Goal: Task Accomplishment & Management: Manage account settings

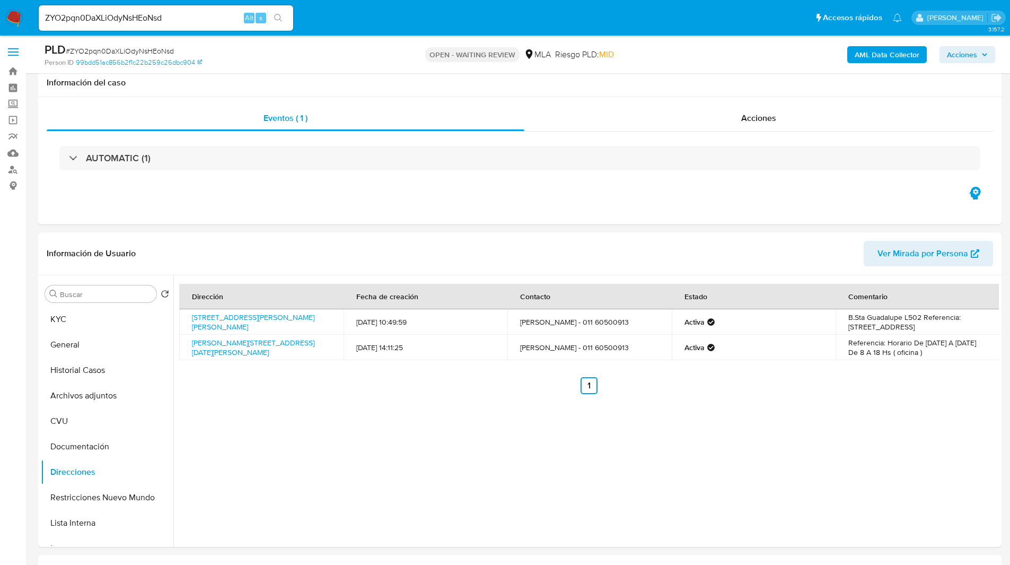
select select "10"
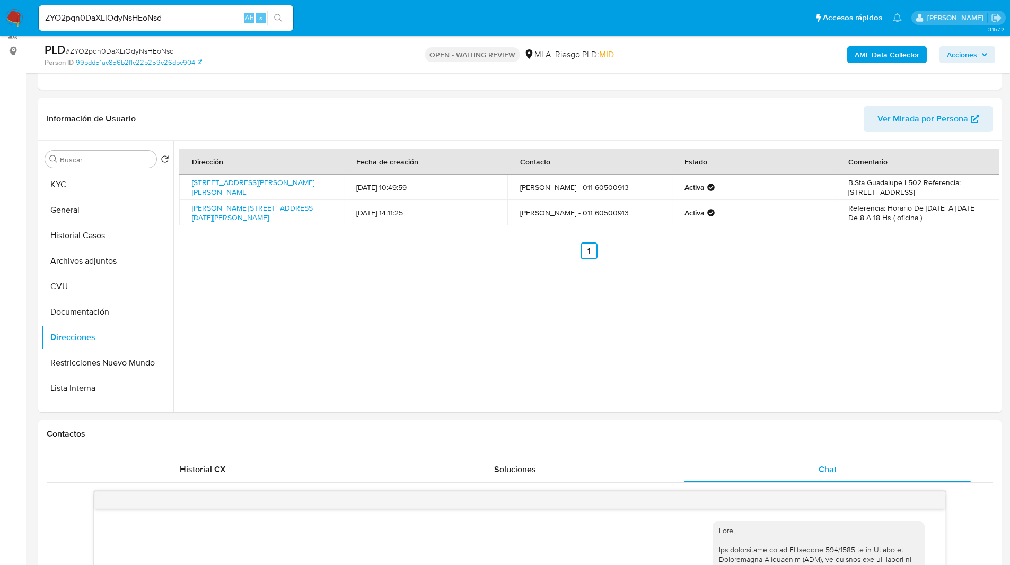
click at [403, 13] on ul "Pausado Ver notificaciones ZYO2pqn0DaXLiOdyNsHEoNsd Alt s Accesos rápidos Presi…" at bounding box center [470, 17] width 874 height 27
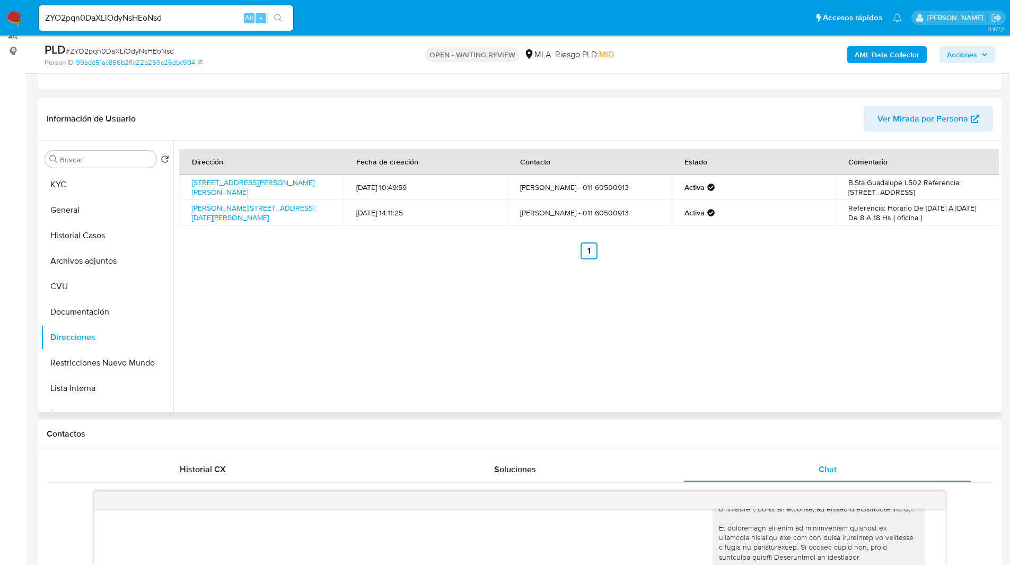
click at [354, 111] on header "Información de Usuario Ver Mirada por Persona" at bounding box center [520, 118] width 946 height 25
click at [325, 112] on header "Información de Usuario Ver Mirada por Persona" at bounding box center [520, 118] width 946 height 25
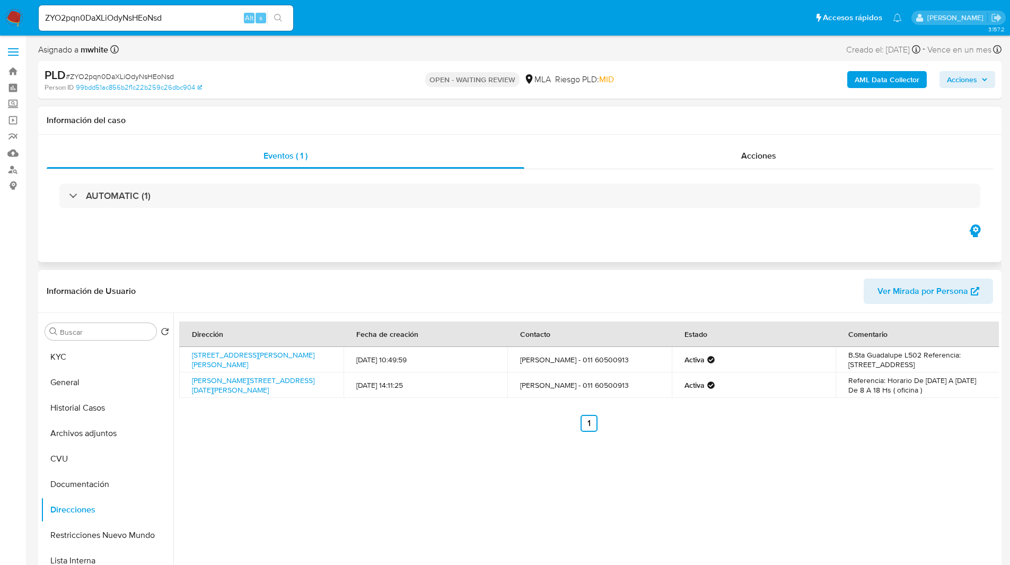
click at [335, 113] on div "Información del caso" at bounding box center [519, 121] width 963 height 28
click at [309, 114] on div "Información del caso" at bounding box center [519, 121] width 963 height 28
click at [380, 20] on ul "Pausado Ver notificaciones ZYO2pqn0DaXLiOdyNsHEoNsd Alt s Accesos rápidos Presi…" at bounding box center [470, 17] width 874 height 27
click at [405, 20] on ul "Pausado Ver notificaciones ZYO2pqn0DaXLiOdyNsHEoNsd Alt s Accesos rápidos Presi…" at bounding box center [470, 17] width 874 height 27
click at [391, 14] on ul "Pausado Ver notificaciones ZYO2pqn0DaXLiOdyNsHEoNsd Alt s Accesos rápidos Presi…" at bounding box center [470, 17] width 874 height 27
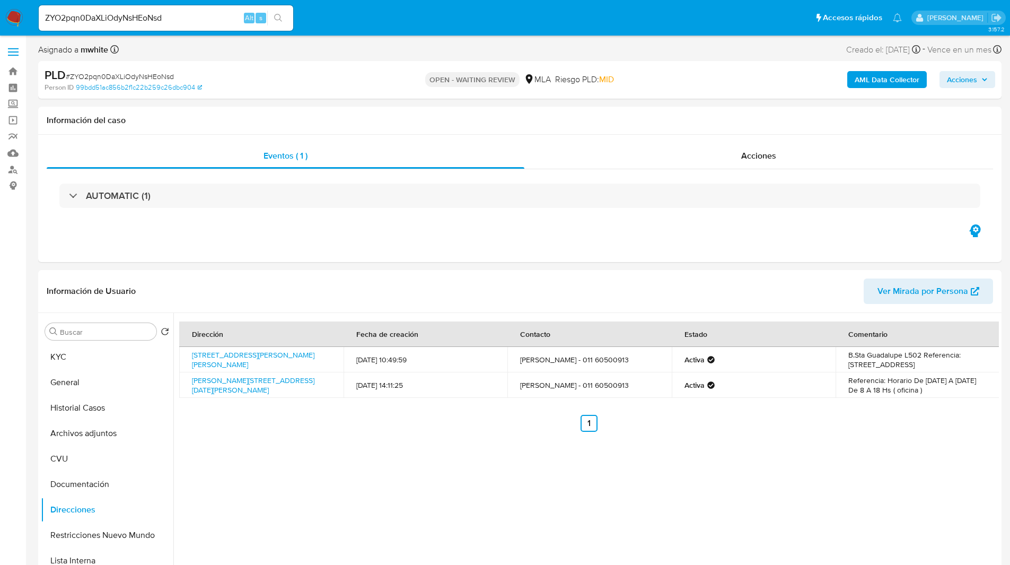
click at [329, 53] on div "Asignado a mwhite Asignado el: 18/08/2025 14:16:37 Creado el: 12/08/2025 Creado…" at bounding box center [519, 51] width 963 height 19
click at [351, 47] on div "Asignado a mwhite Asignado el: 18/08/2025 14:16:37 Creado el: 12/08/2025 Creado…" at bounding box center [519, 51] width 963 height 19
click at [418, 29] on ul "Pausado Ver notificaciones ZYO2pqn0DaXLiOdyNsHEoNsd Alt s Accesos rápidos Presi…" at bounding box center [470, 17] width 874 height 27
click at [447, 22] on ul "Pausado Ver notificaciones ZYO2pqn0DaXLiOdyNsHEoNsd Alt s Accesos rápidos Presi…" at bounding box center [470, 17] width 874 height 27
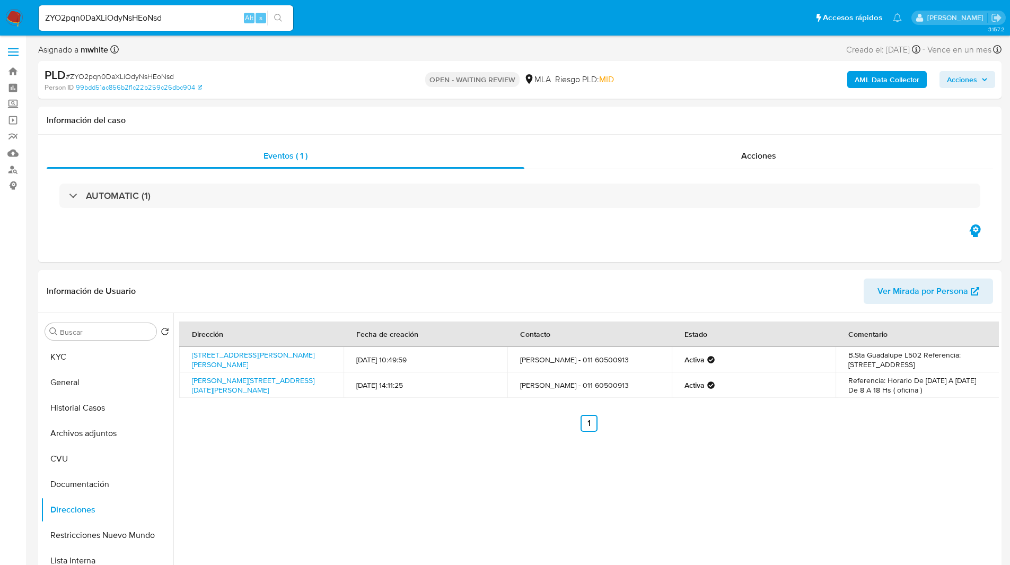
click at [465, 20] on ul "Pausado Ver notificaciones ZYO2pqn0DaXLiOdyNsHEoNsd Alt s Accesos rápidos Presi…" at bounding box center [470, 17] width 874 height 27
click at [313, 62] on div "PLD # ZYO2pqn0DaXLiOdyNsHEoNsd Person ID 99bdd51ac856b2f1c22b259c26dbc904 OPEN …" at bounding box center [519, 80] width 963 height 38
click at [681, 242] on div "Eventos ( 1 ) Acciones AUTOMATIC (1)" at bounding box center [519, 198] width 963 height 127
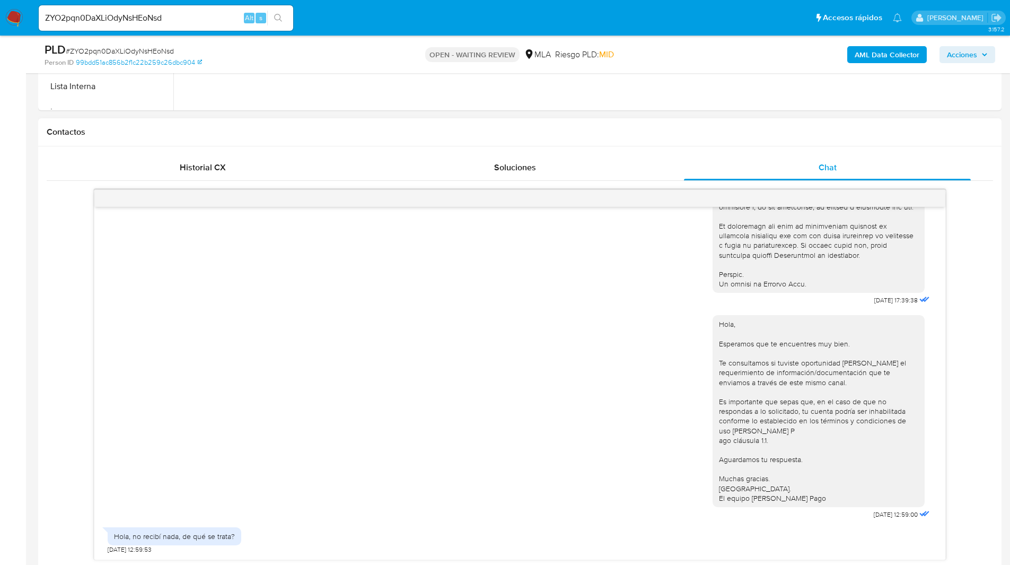
scroll to position [441, 0]
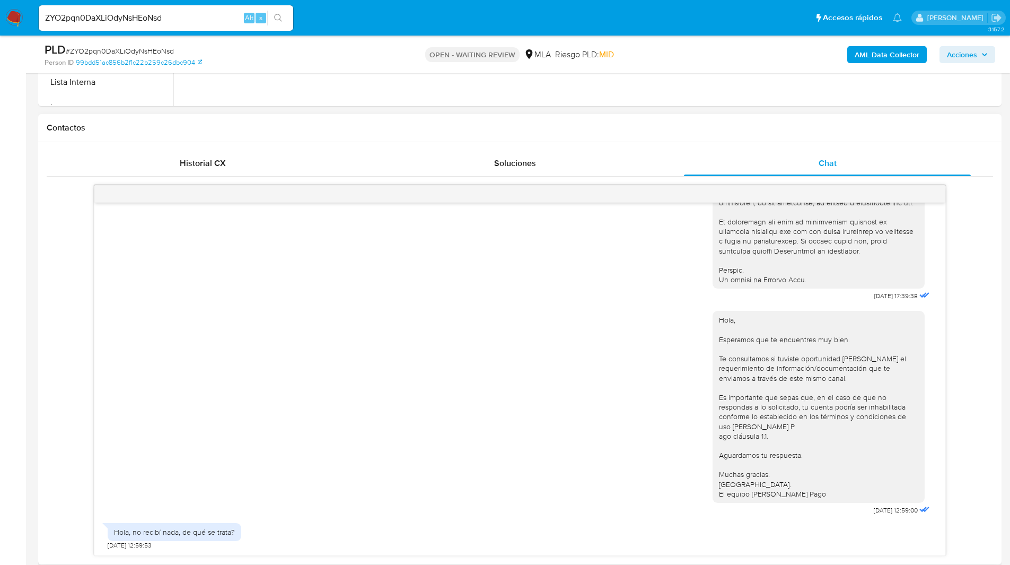
click at [936, 325] on div "18/08/2025 17:39:38 Hola, Esperamos que te encuentres muy bien. Te consultamos …" at bounding box center [519, 379] width 851 height 353
click at [974, 320] on div "18/08/2025 17:39:38 Hola, Esperamos que te encuentres muy bien. Te consultamos …" at bounding box center [520, 370] width 946 height 371
click at [638, 56] on div "OPEN - WAITING REVIEW MLA Riesgo PLD: MID" at bounding box center [520, 54] width 314 height 25
click at [14, 15] on img at bounding box center [14, 18] width 18 height 18
click at [129, 21] on input "ZYO2pqn0DaXLiOdyNsHEoNsd" at bounding box center [166, 18] width 254 height 14
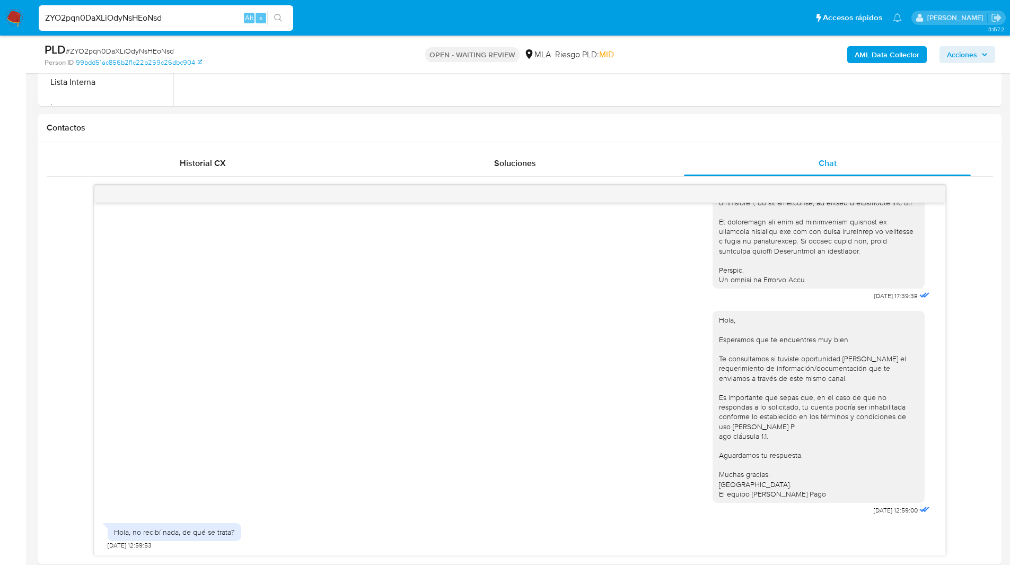
click at [129, 21] on input "ZYO2pqn0DaXLiOdyNsHEoNsd" at bounding box center [166, 18] width 254 height 14
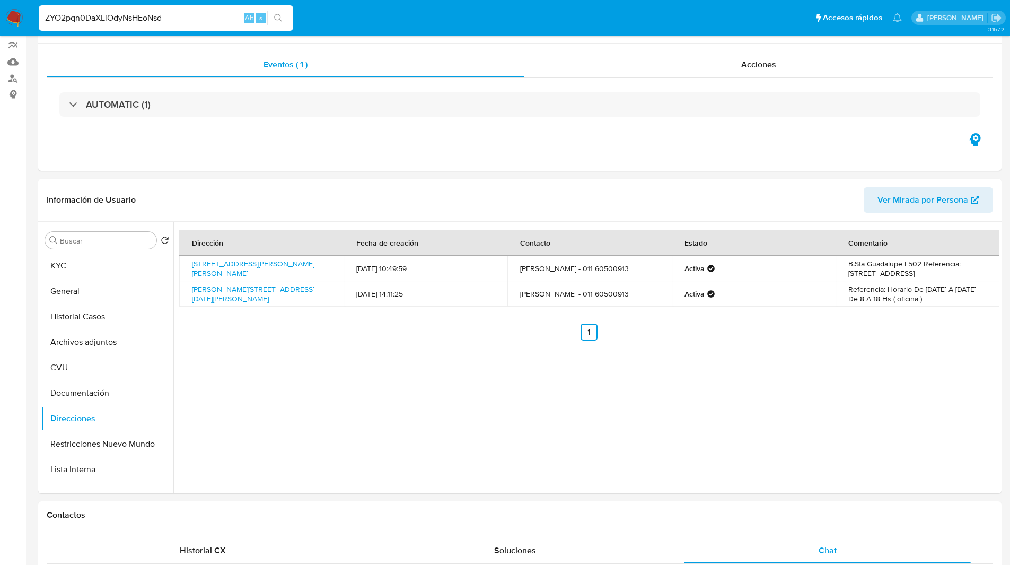
scroll to position [0, 0]
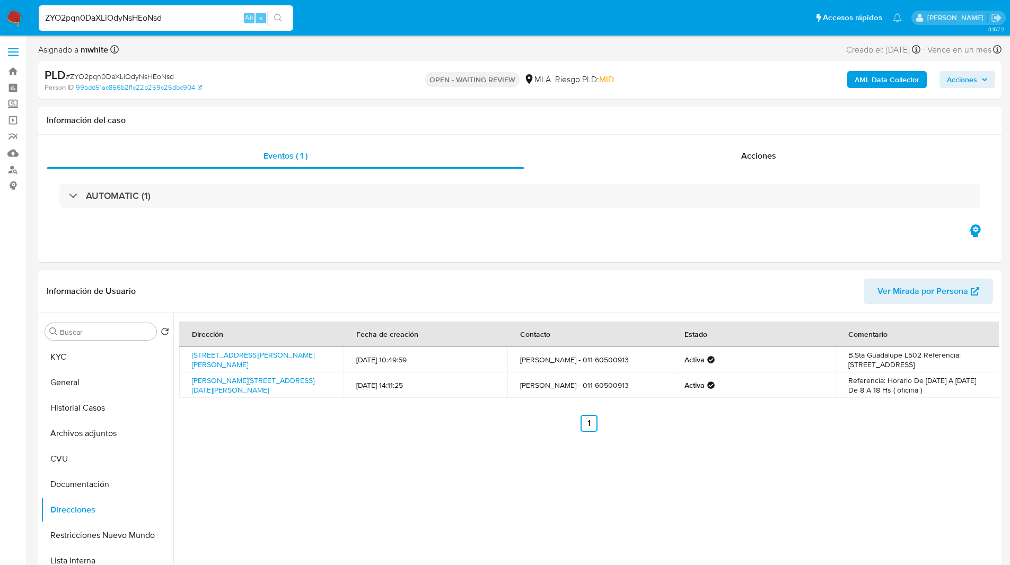
click at [390, 30] on ul "Pausado Ver notificaciones ZYO2pqn0DaXLiOdyNsHEoNsd Alt s Accesos rápidos Presi…" at bounding box center [470, 17] width 874 height 27
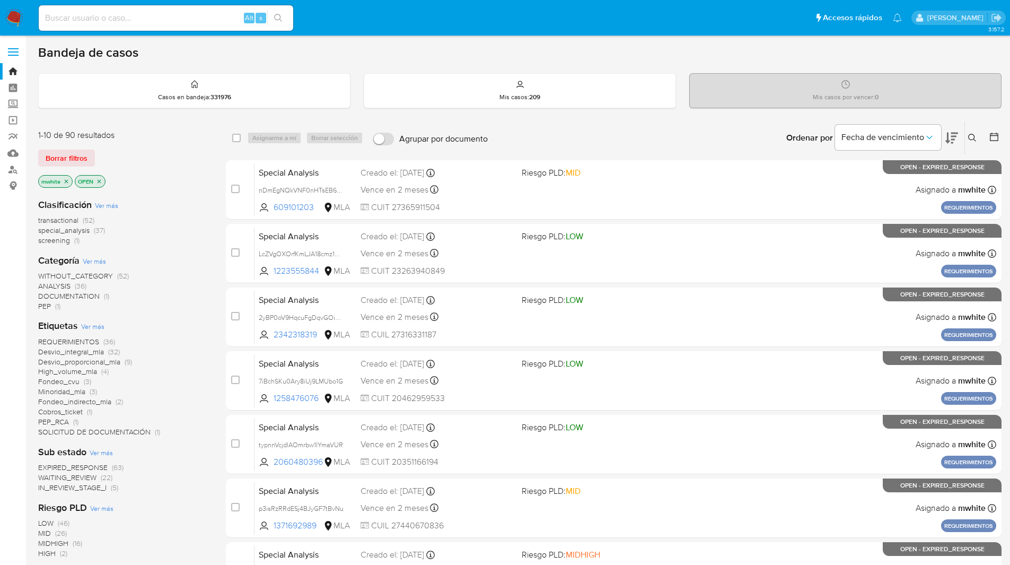
click at [376, 19] on ul "Pausado Ver notificaciones Alt s Accesos rápidos Presiona las siguientes teclas…" at bounding box center [470, 17] width 874 height 27
click at [972, 135] on icon at bounding box center [972, 138] width 8 height 8
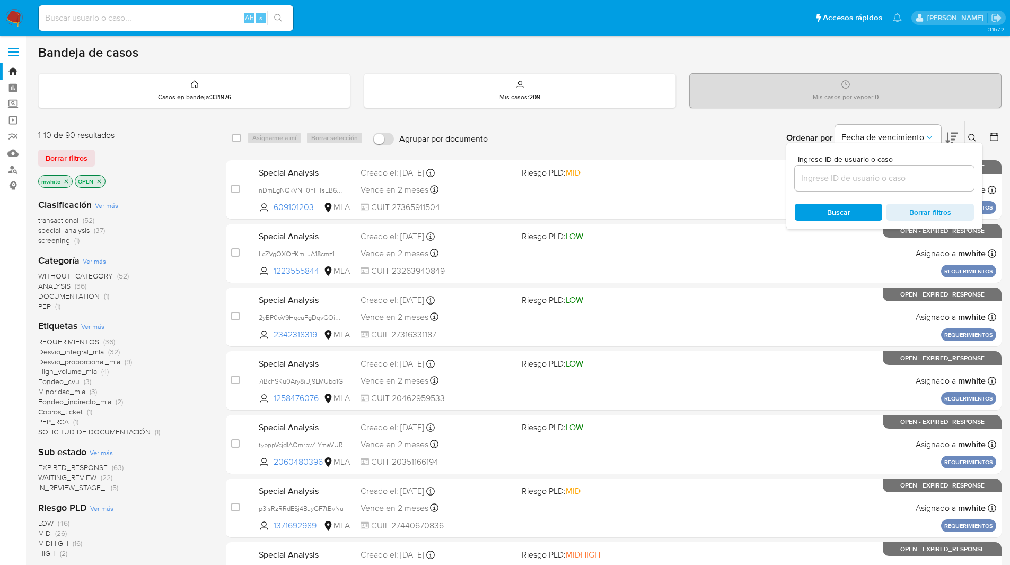
click at [839, 183] on input at bounding box center [884, 178] width 179 height 14
type input "ZYO2pqn0DaXLiOdyNsHEoNsd"
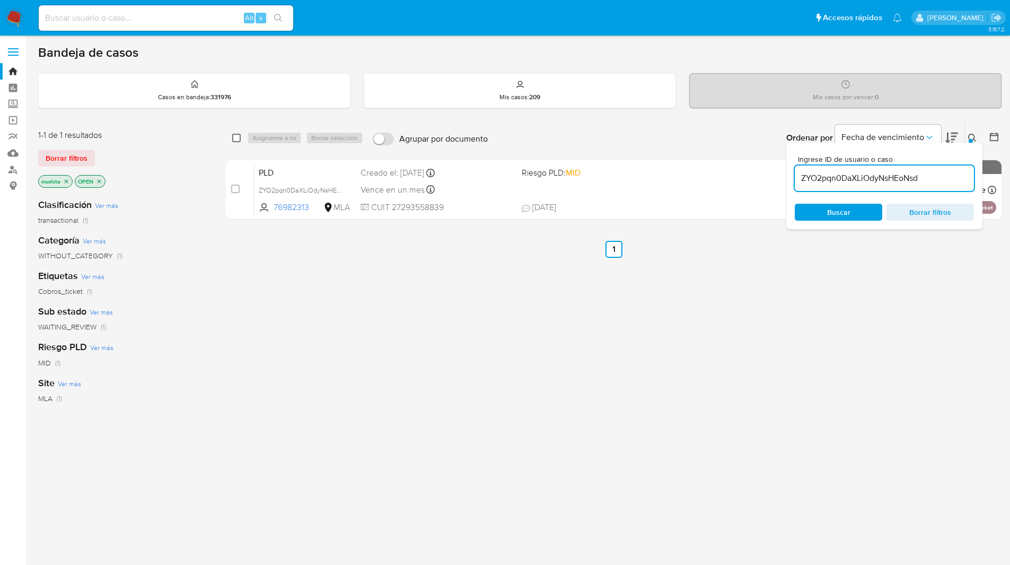
click at [239, 137] on input "checkbox" at bounding box center [236, 138] width 8 height 8
checkbox input "true"
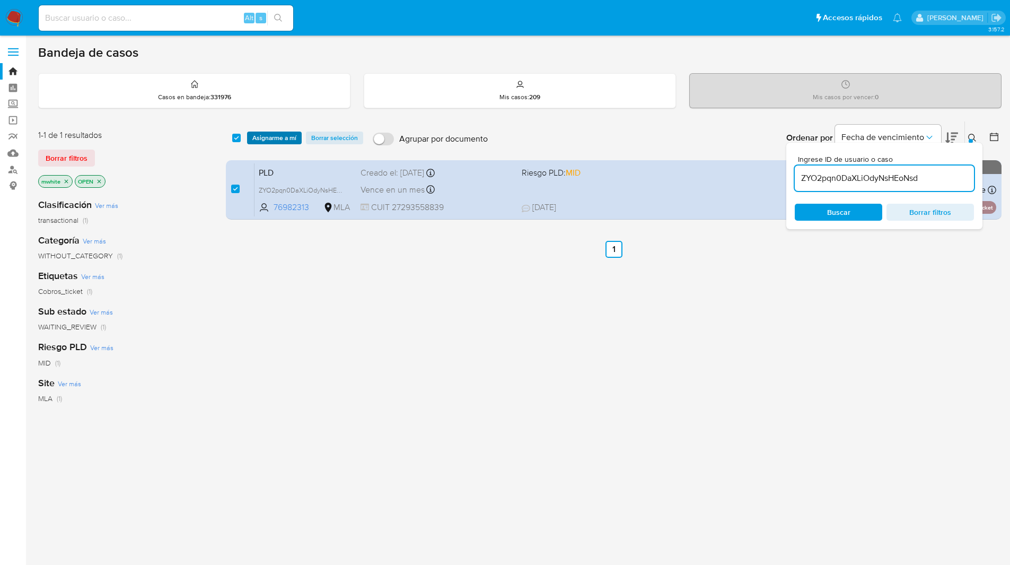
click at [273, 133] on span "Asignarme a mí" at bounding box center [274, 138] width 44 height 11
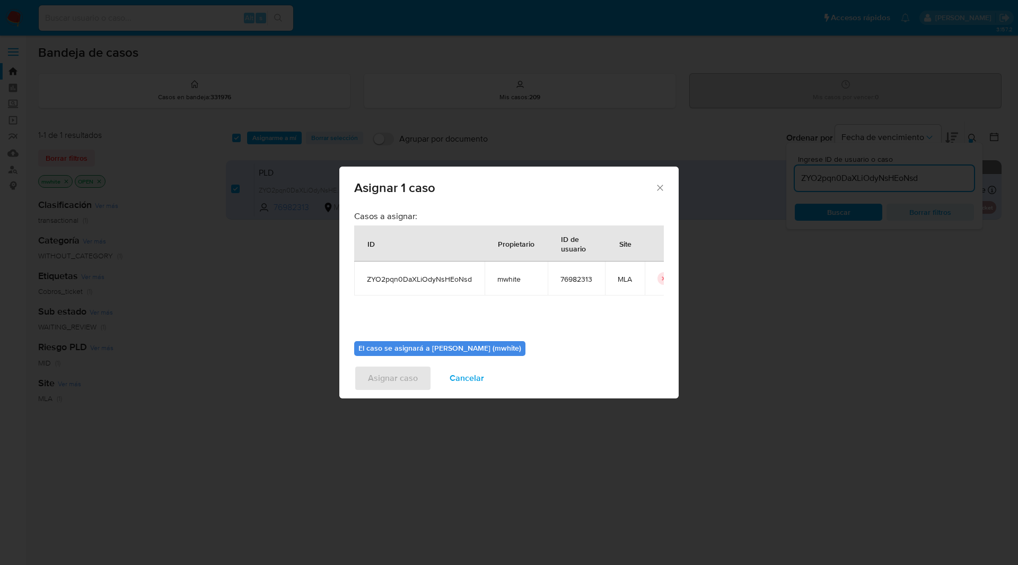
click at [504, 281] on span "mwhite" at bounding box center [516, 279] width 38 height 10
copy span "mwhite"
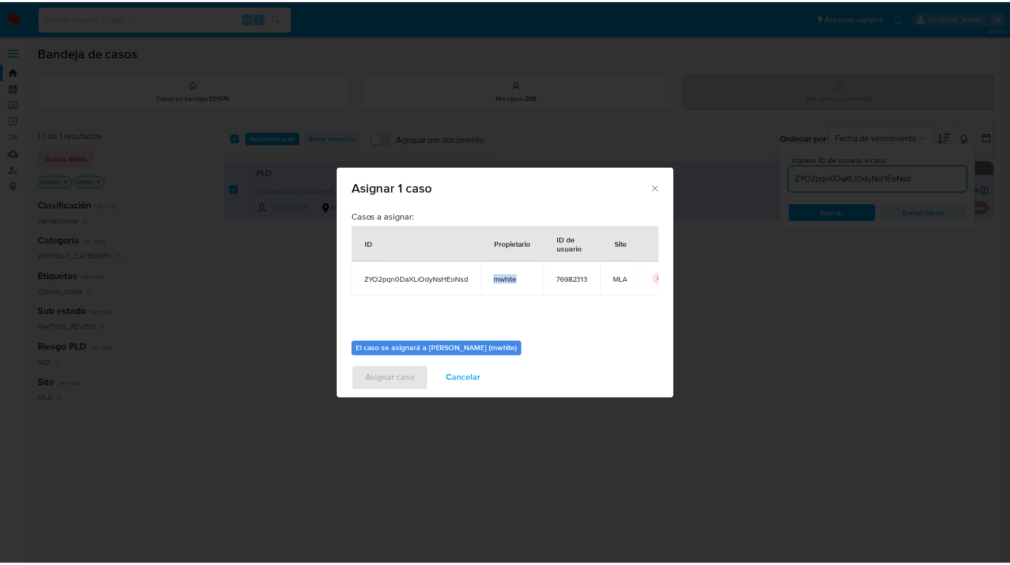
scroll to position [55, 0]
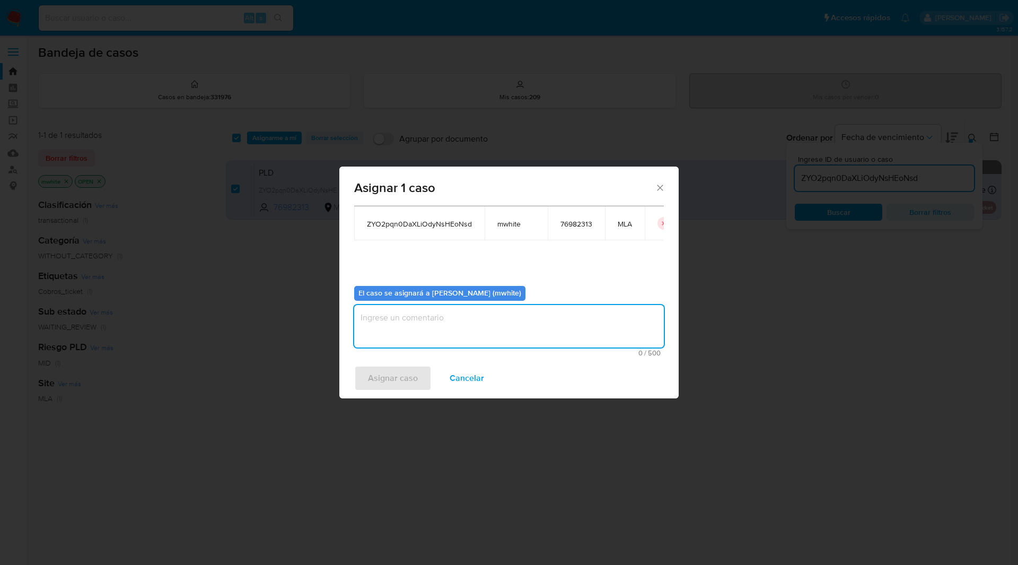
click at [420, 312] on textarea "assign-modal" at bounding box center [509, 326] width 310 height 42
paste textarea "mwhite"
type textarea "mwhite"
click at [381, 376] on span "Asignar caso" at bounding box center [393, 377] width 50 height 23
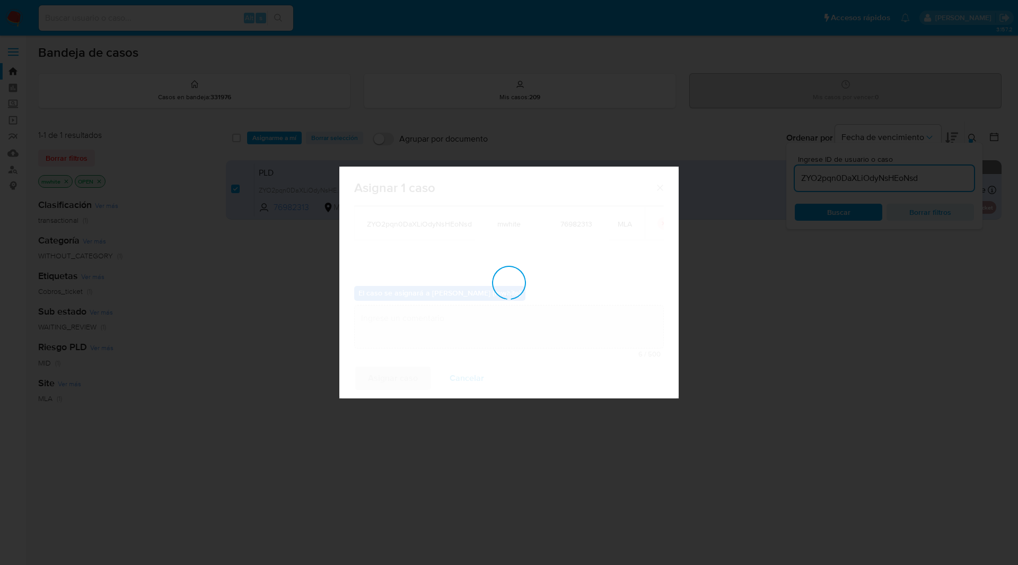
checkbox input "false"
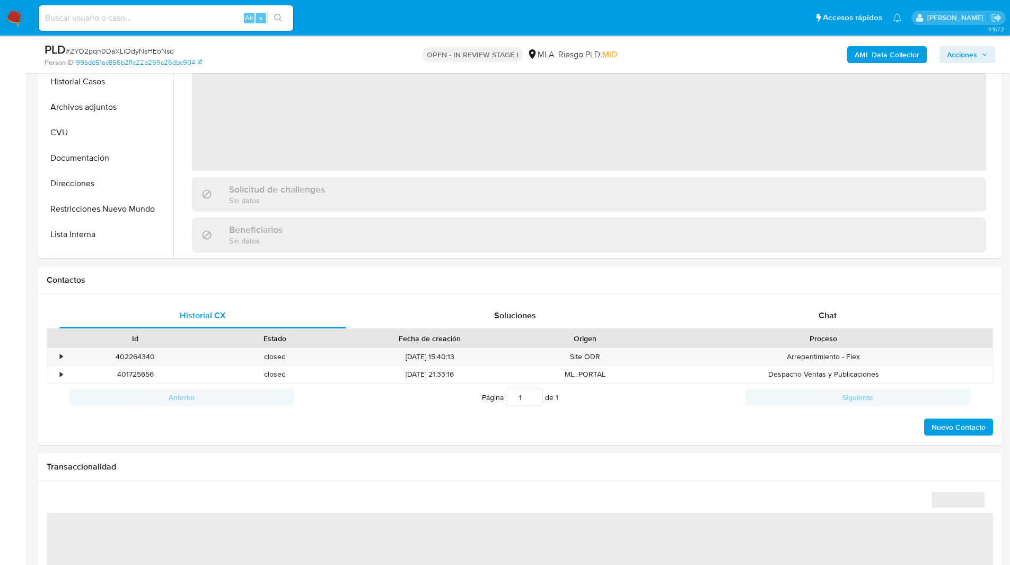
scroll to position [292, 0]
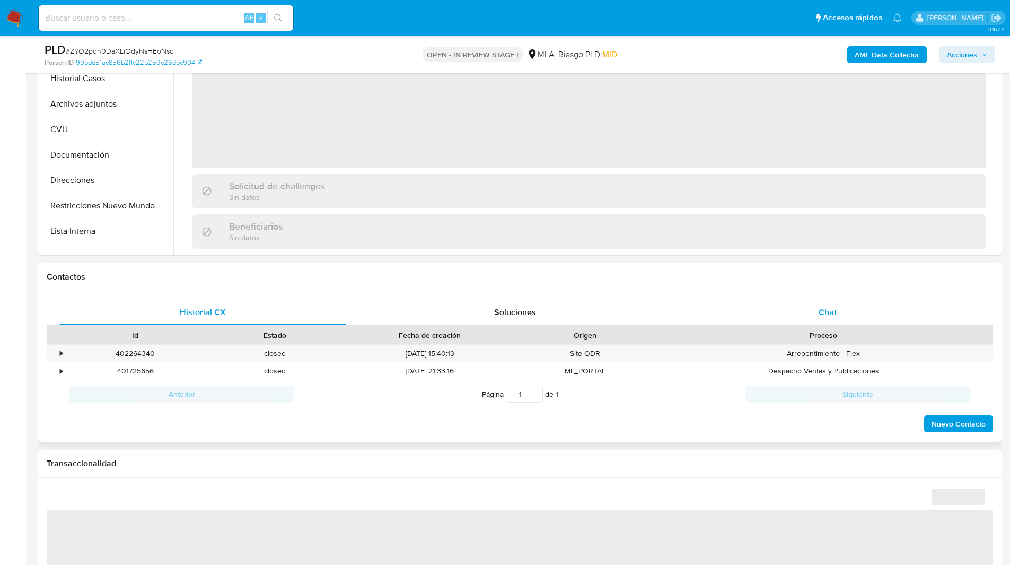
click at [830, 312] on span "Chat" at bounding box center [828, 312] width 18 height 12
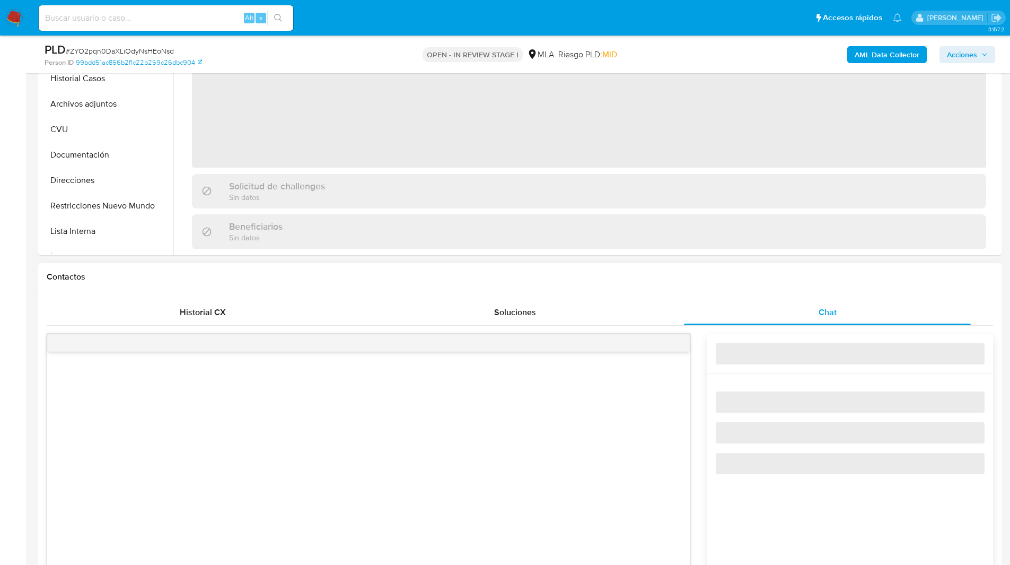
click at [762, 287] on div "Contactos" at bounding box center [519, 277] width 963 height 28
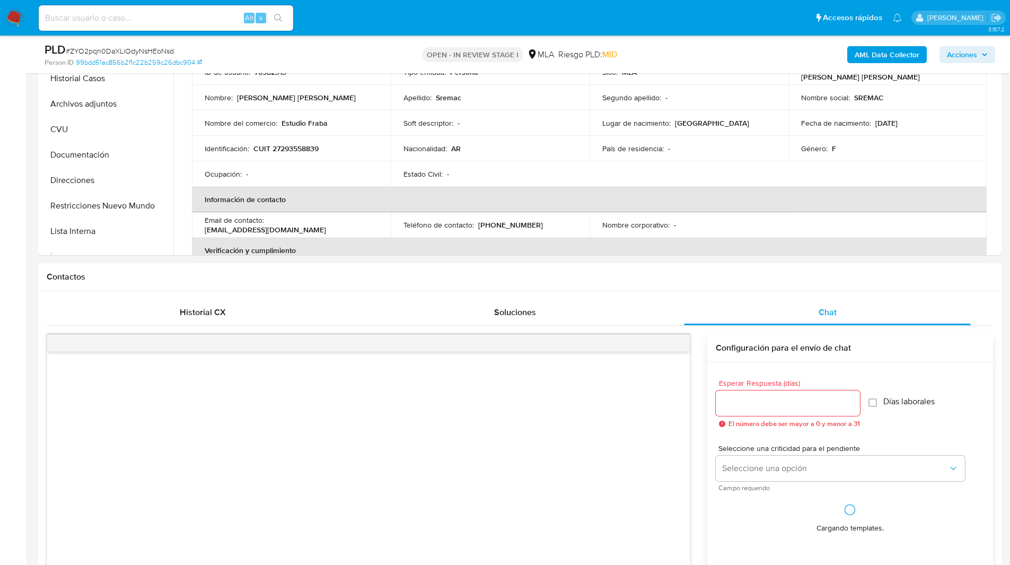
select select "10"
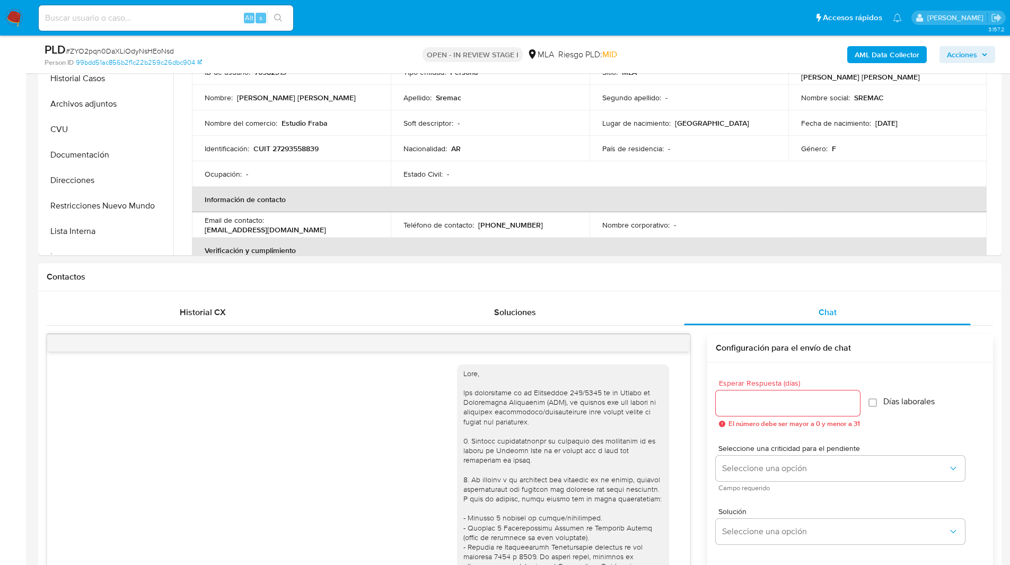
scroll to position [514, 0]
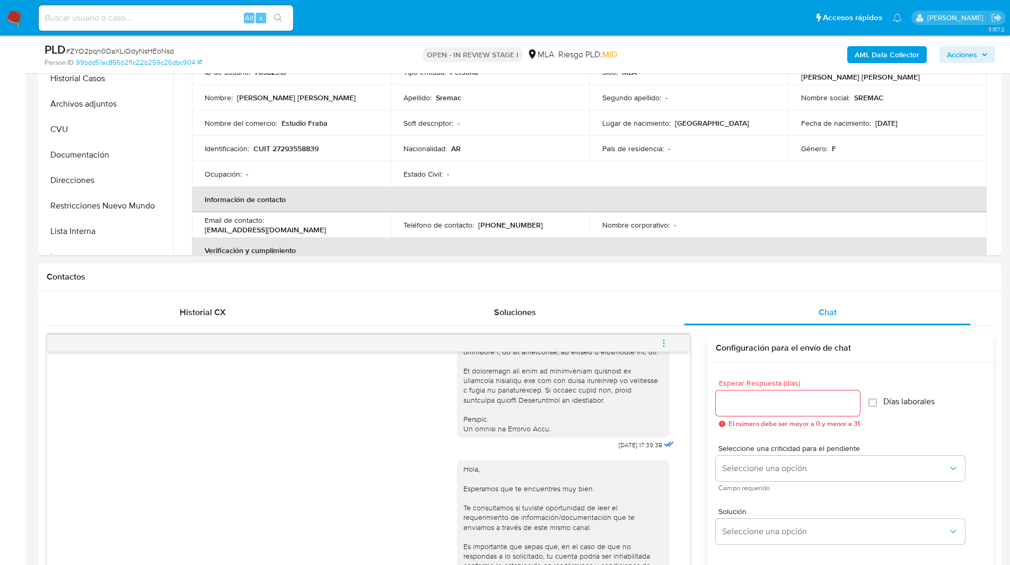
click at [671, 341] on button "menu-action" at bounding box center [663, 342] width 35 height 25
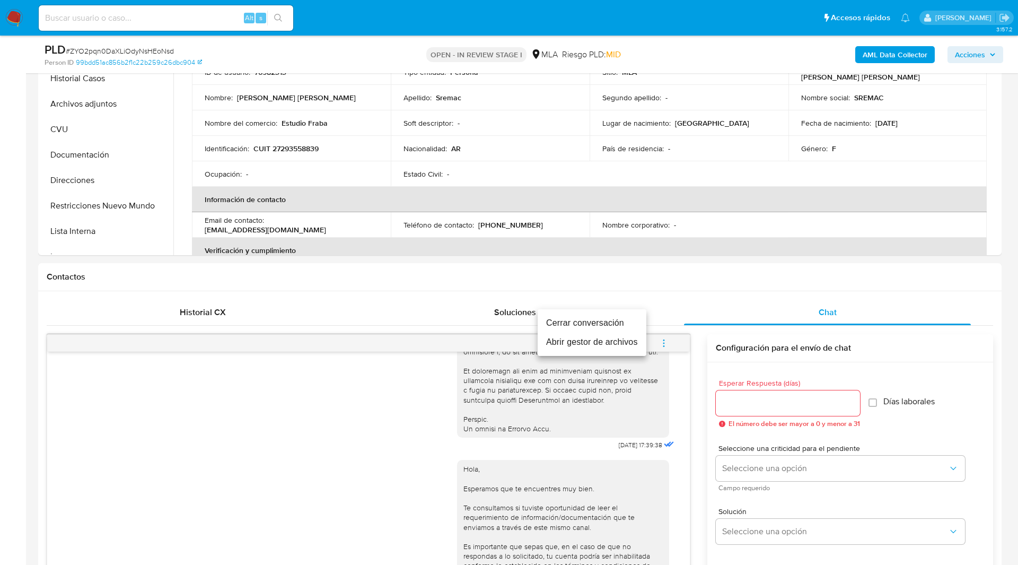
click at [583, 317] on li "Cerrar conversación" at bounding box center [592, 322] width 109 height 19
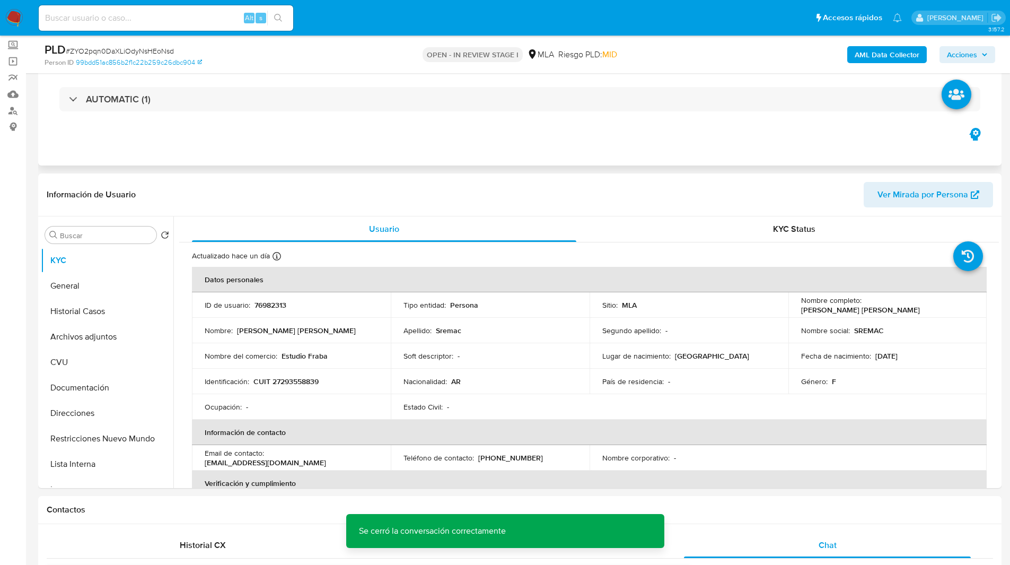
scroll to position [0, 0]
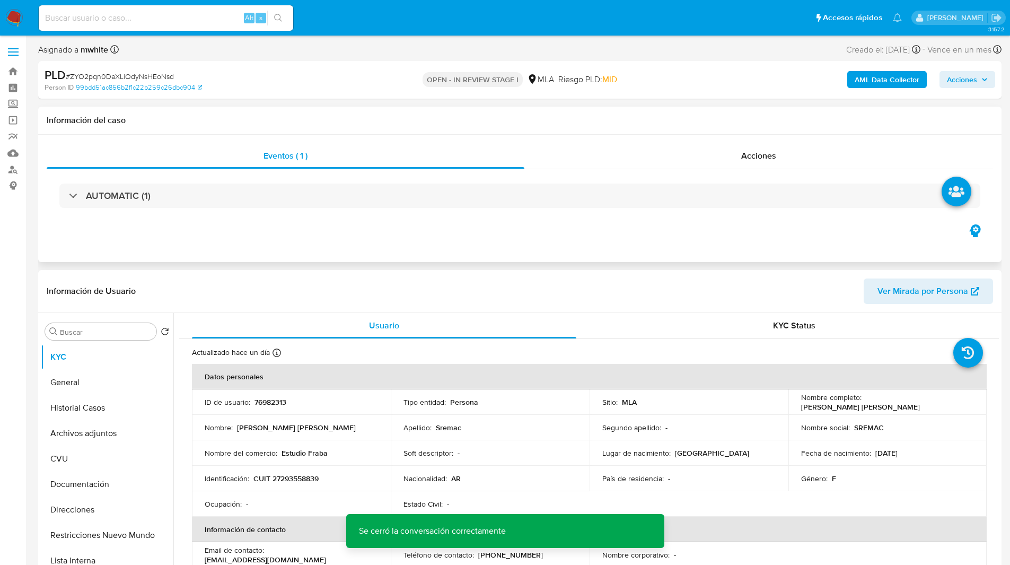
click at [215, 236] on div "Eventos ( 1 ) Acciones AUTOMATIC (1)" at bounding box center [519, 198] width 963 height 127
click at [131, 242] on div "Eventos ( 1 ) Acciones AUTOMATIC (1)" at bounding box center [519, 198] width 963 height 127
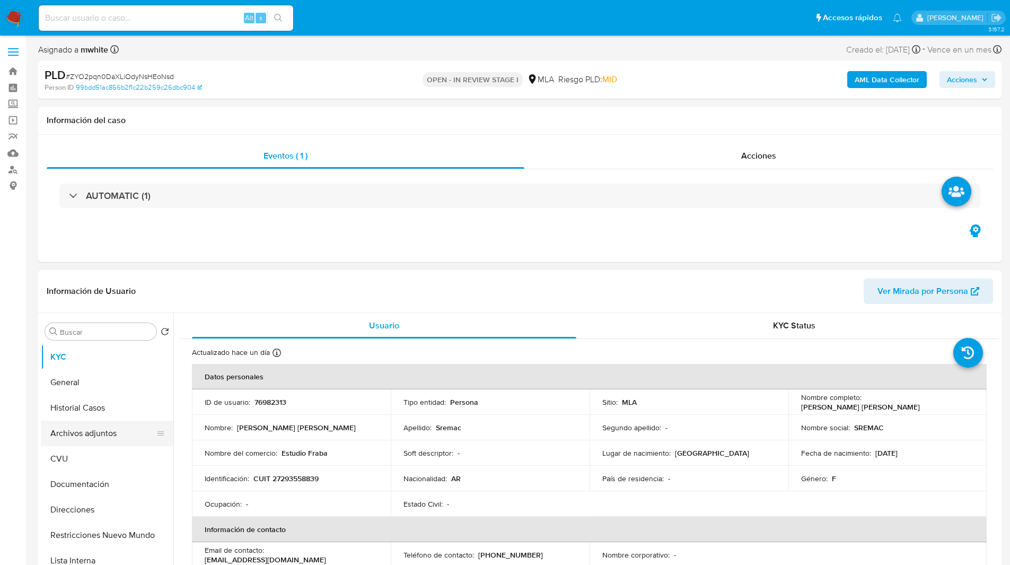
click at [95, 427] on button "Archivos adjuntos" at bounding box center [103, 432] width 124 height 25
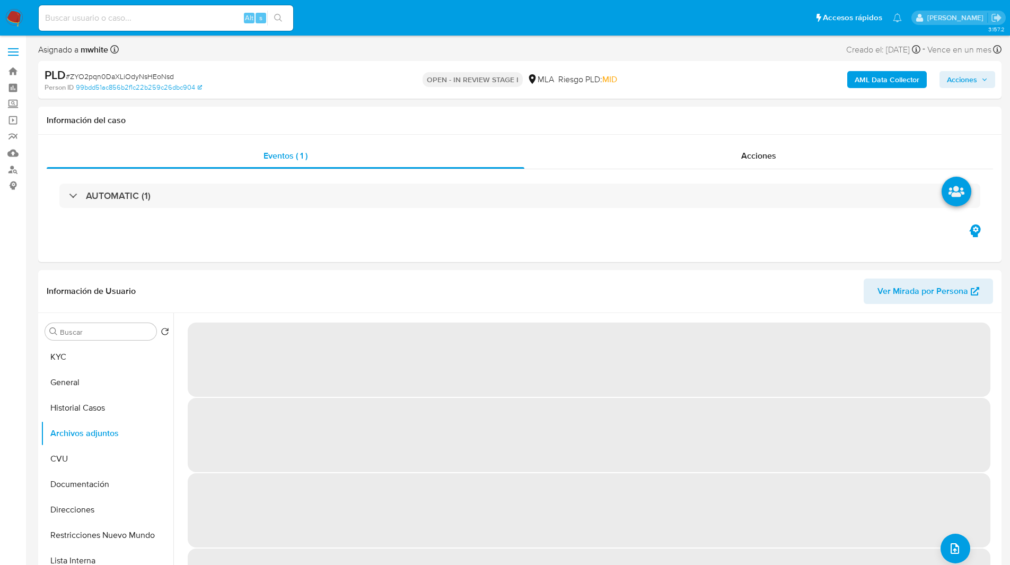
click at [769, 84] on div "AML Data Collector Acciones" at bounding box center [838, 79] width 314 height 25
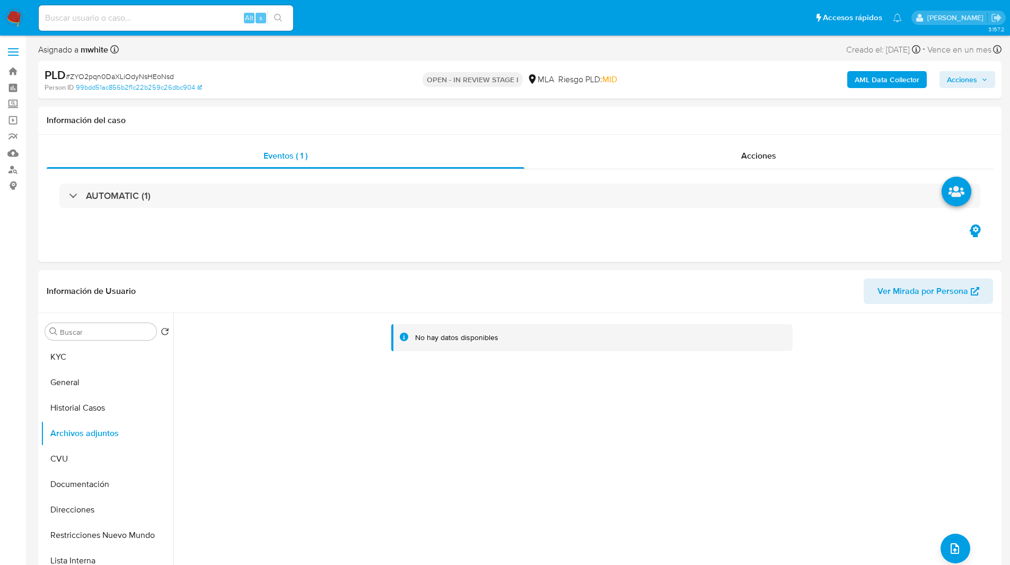
click at [860, 80] on b "AML Data Collector" at bounding box center [887, 79] width 65 height 17
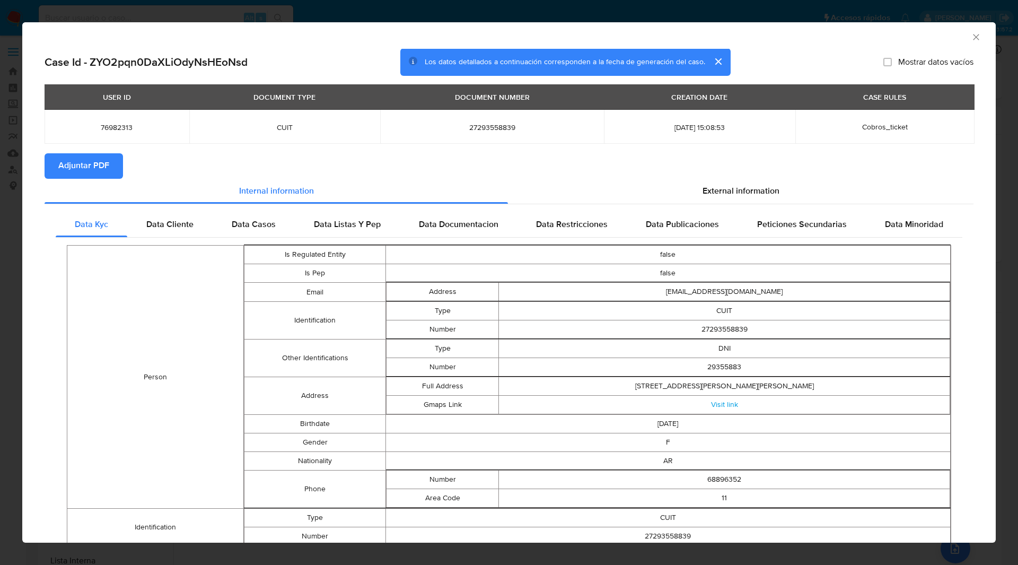
click at [81, 169] on span "Adjuntar PDF" at bounding box center [83, 165] width 51 height 23
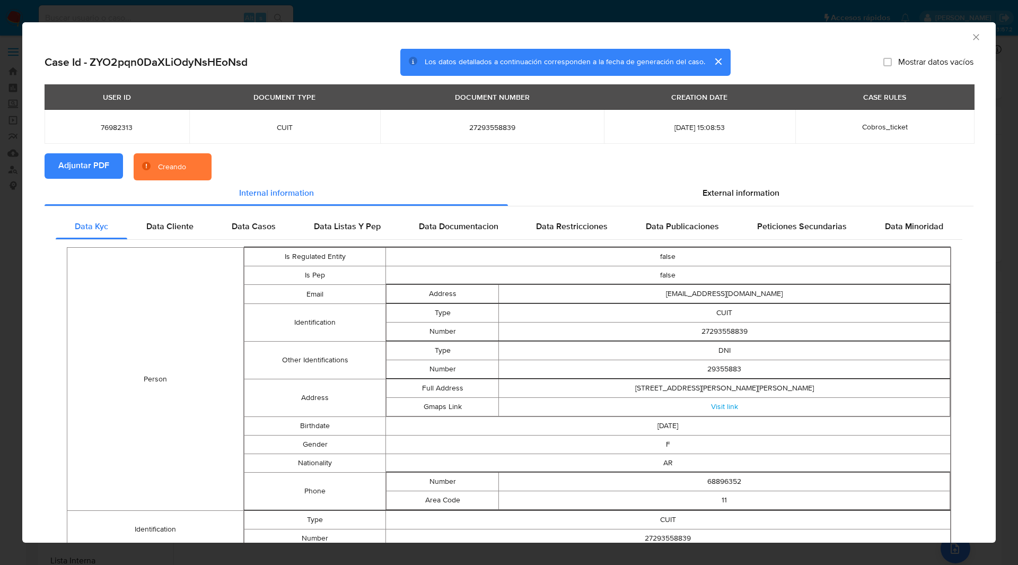
click at [273, 163] on section "Adjuntar PDF Creando" at bounding box center [509, 167] width 929 height 28
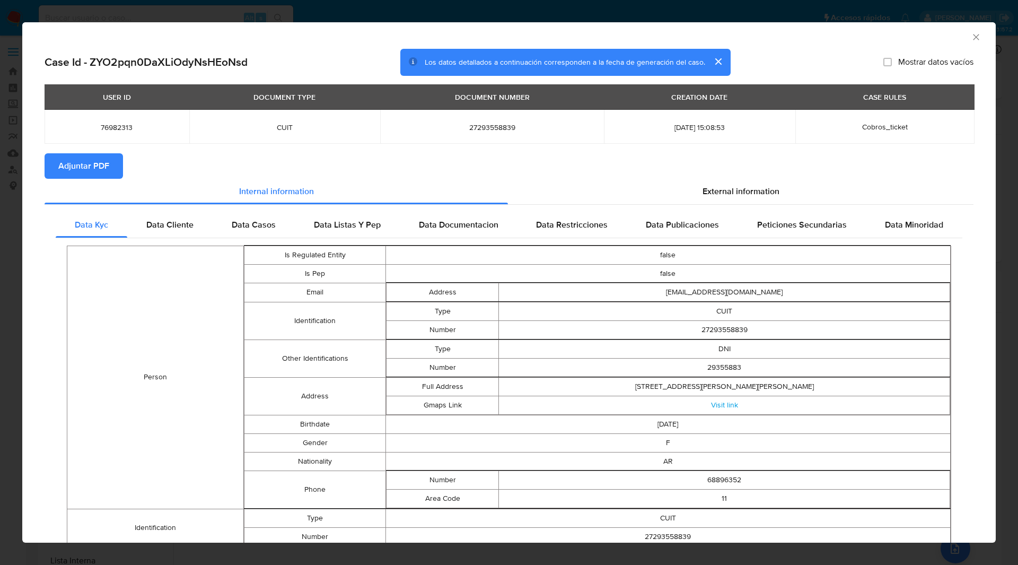
click at [337, 57] on div "Case Id - ZYO2pqn0DaXLiOdyNsHEoNsd Los datos detallados a continuación correspo…" at bounding box center [509, 63] width 929 height 28
click at [865, 58] on div "Case Id - ZYO2pqn0DaXLiOdyNsHEoNsd Los datos detallados a continuación correspo…" at bounding box center [509, 63] width 929 height 28
click at [971, 37] on icon "Cerrar ventana" at bounding box center [976, 37] width 11 height 11
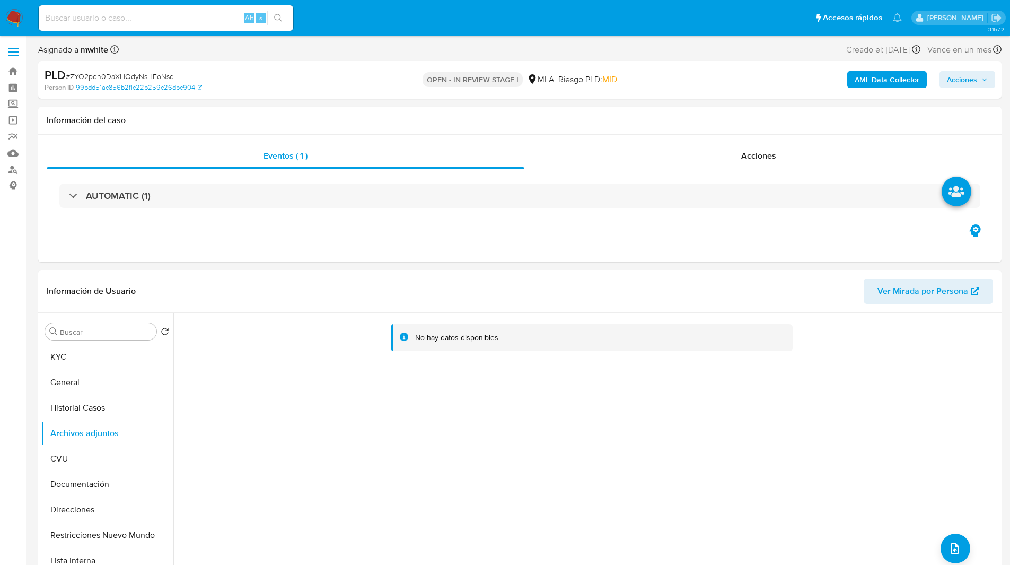
click at [715, 85] on div "AML Data Collector Acciones" at bounding box center [838, 79] width 314 height 25
click at [754, 254] on div "Eventos ( 1 ) Acciones AUTOMATIC (1)" at bounding box center [519, 198] width 963 height 127
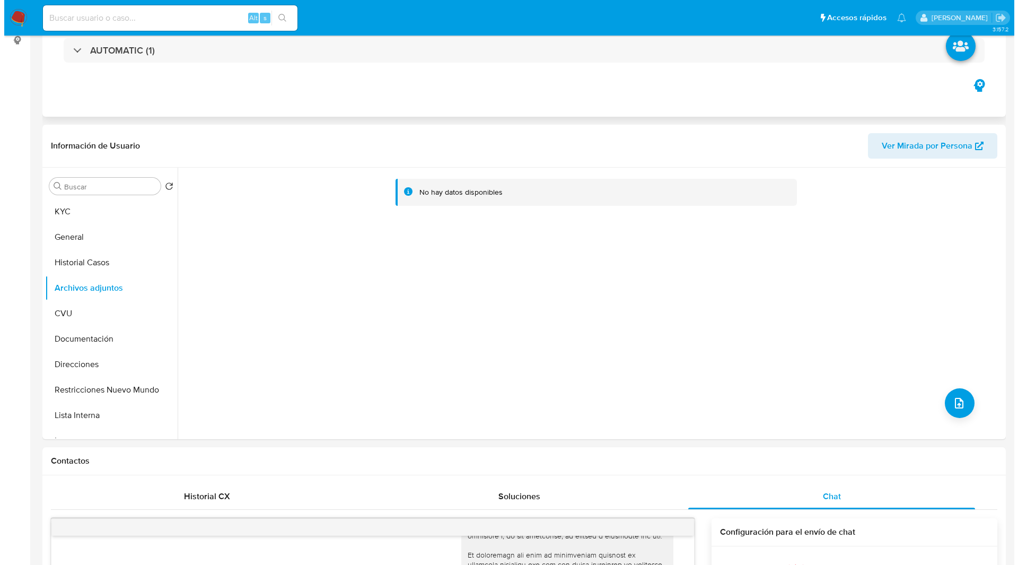
scroll to position [160, 0]
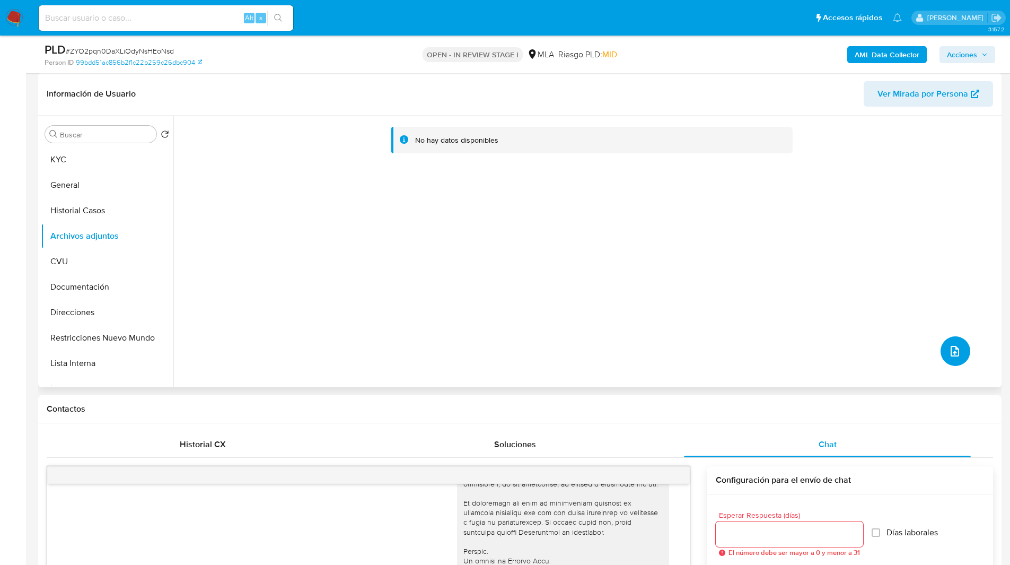
click at [956, 355] on span "upload-file" at bounding box center [954, 351] width 13 height 13
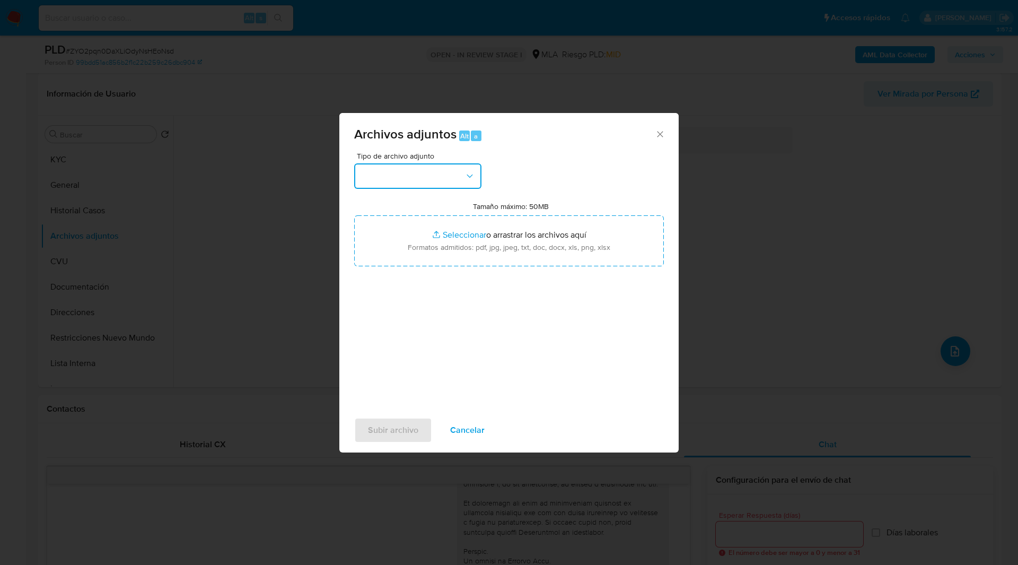
click at [381, 171] on button "button" at bounding box center [417, 175] width 127 height 25
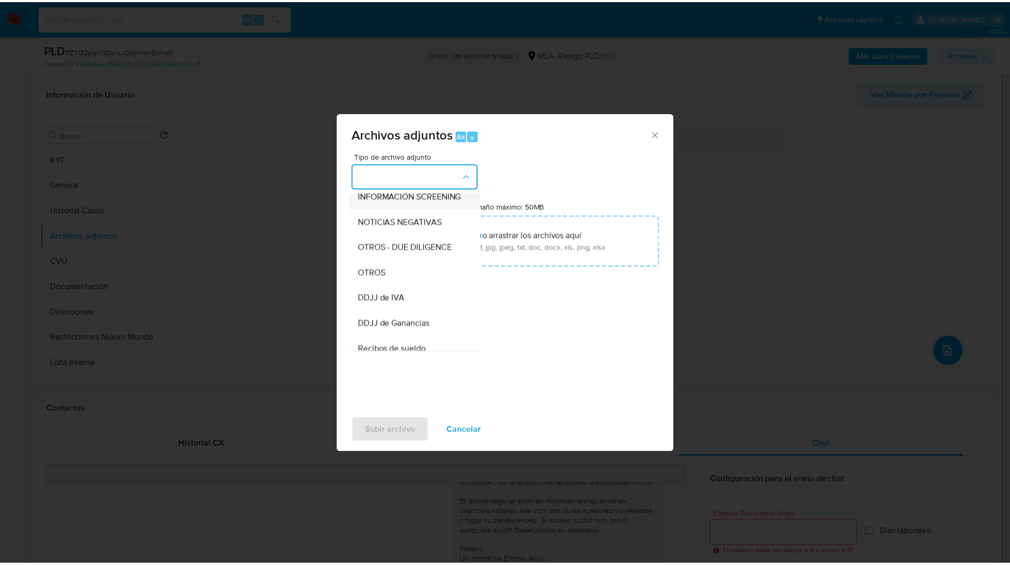
scroll to position [137, 0]
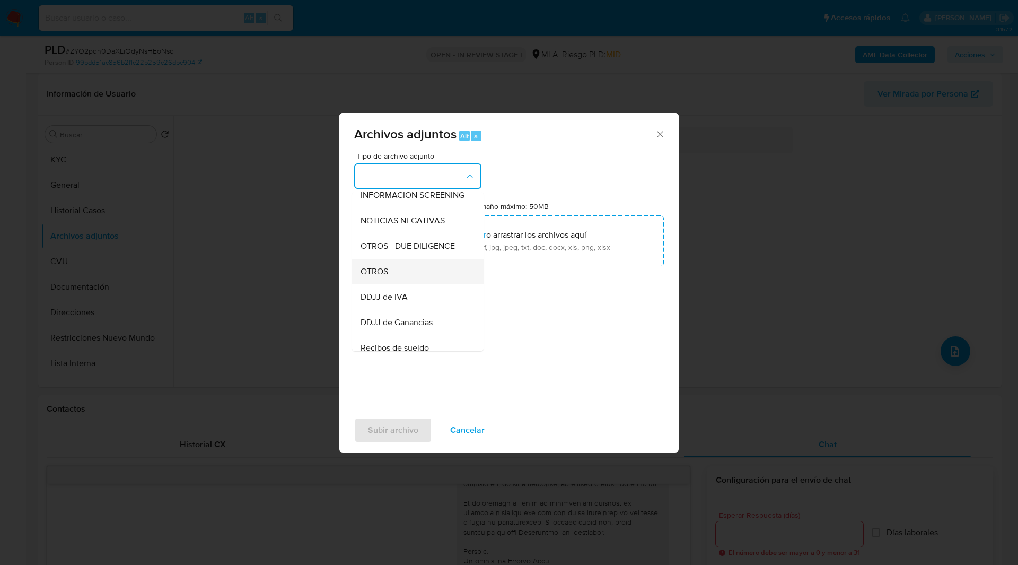
click at [381, 284] on div "OTROS" at bounding box center [415, 271] width 108 height 25
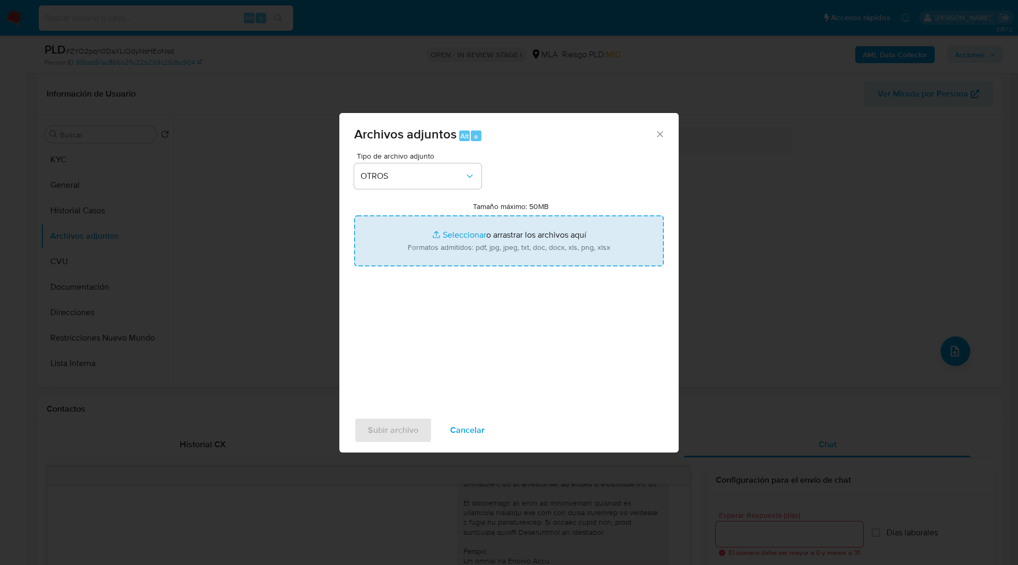
type input "C:\fakepath\Caselog ZYO2pqn0DaXLiOdyNsHEoNsd_2025_08_19_07_47_35.docx"
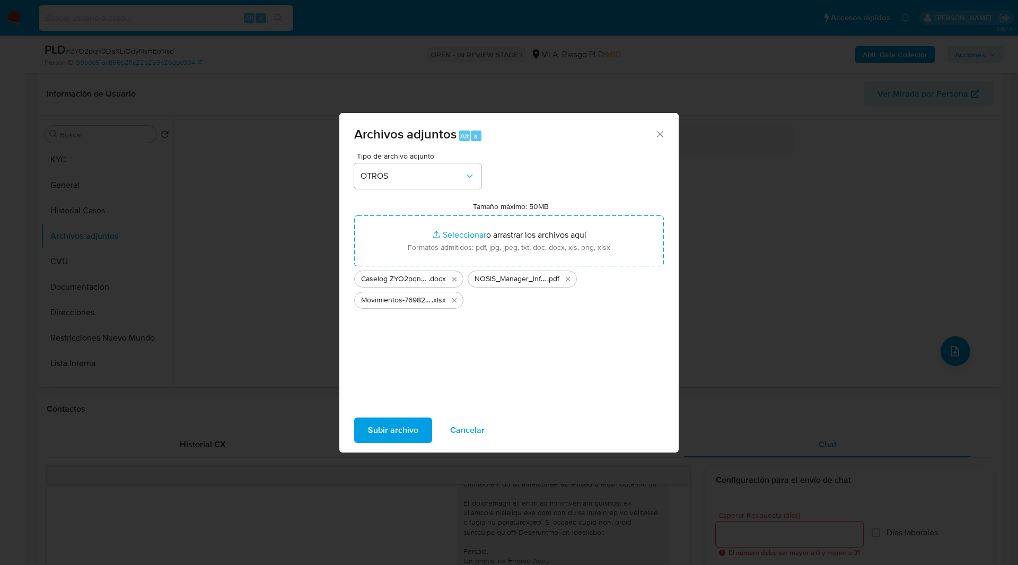
click at [394, 426] on span "Subir archivo" at bounding box center [393, 429] width 50 height 23
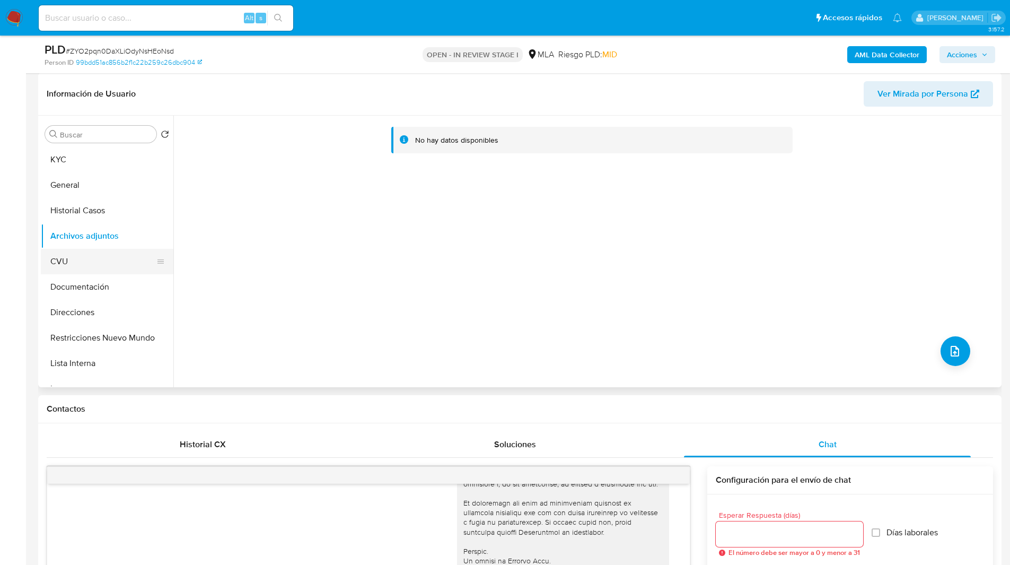
click at [71, 251] on button "CVU" at bounding box center [103, 261] width 124 height 25
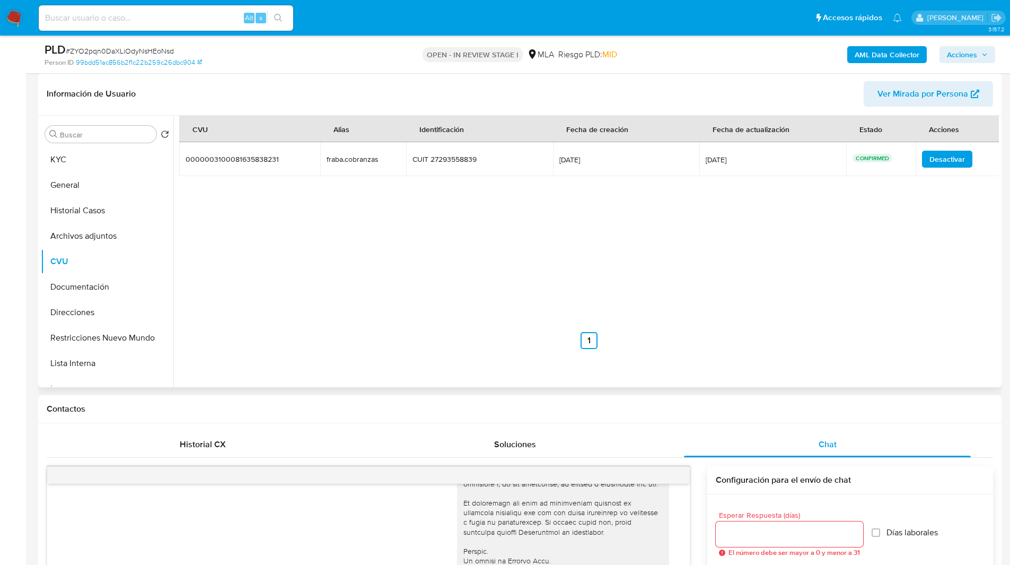
click at [522, 239] on div "CVU Alias Identificación Fecha de creación Fecha de actualización Estado Accion…" at bounding box center [589, 232] width 820 height 233
click at [70, 221] on button "Historial Casos" at bounding box center [103, 210] width 124 height 25
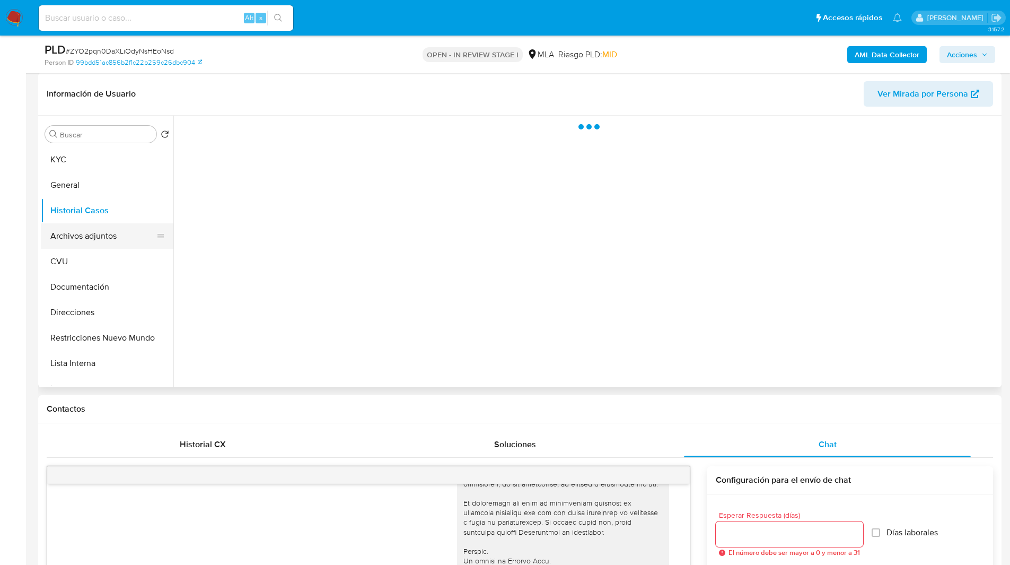
click at [100, 243] on button "Archivos adjuntos" at bounding box center [103, 235] width 124 height 25
click at [106, 242] on button "Archivos adjuntos" at bounding box center [103, 235] width 124 height 25
click at [303, 227] on div at bounding box center [585, 251] width 825 height 271
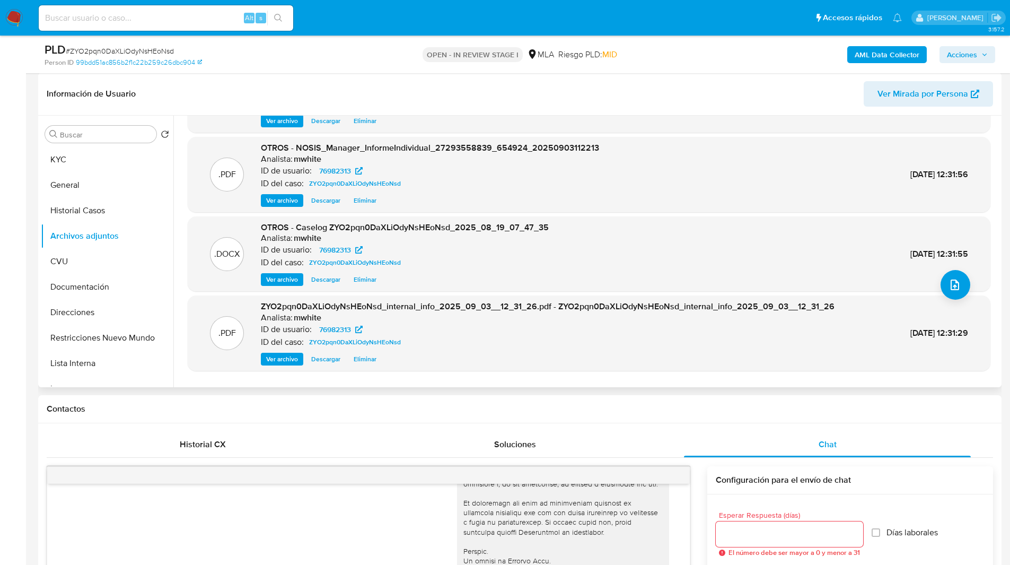
scroll to position [89, 0]
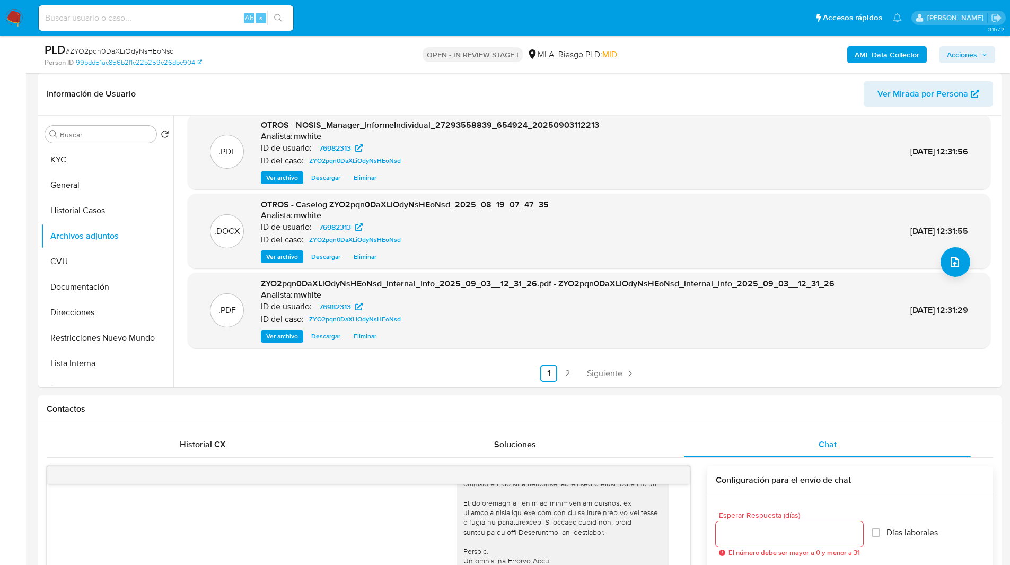
click at [961, 51] on span "Acciones" at bounding box center [962, 54] width 30 height 17
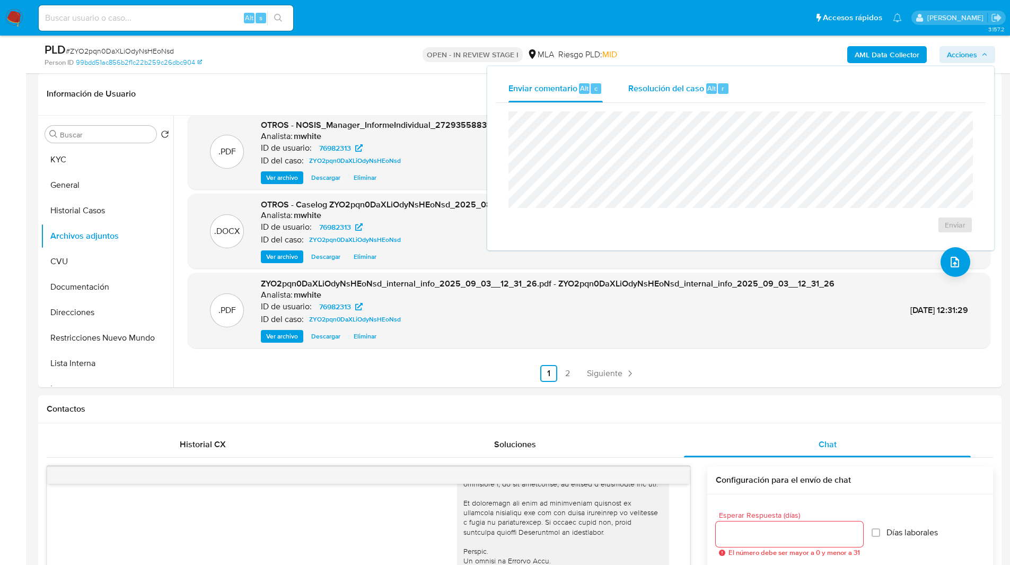
click at [704, 94] on div "Resolución del caso Alt r" at bounding box center [678, 89] width 101 height 28
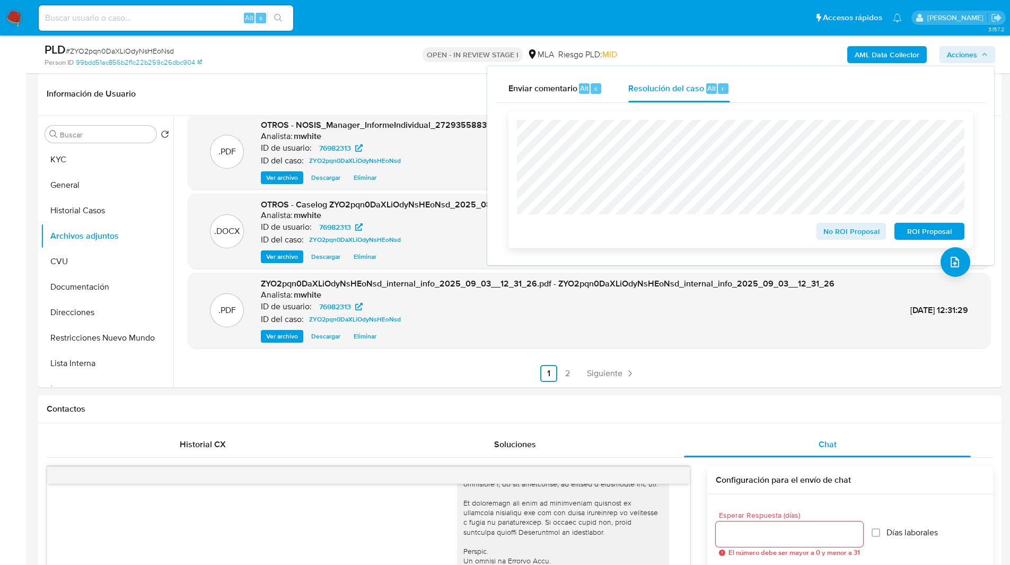
click at [837, 238] on span "No ROI Proposal" at bounding box center [851, 231] width 55 height 15
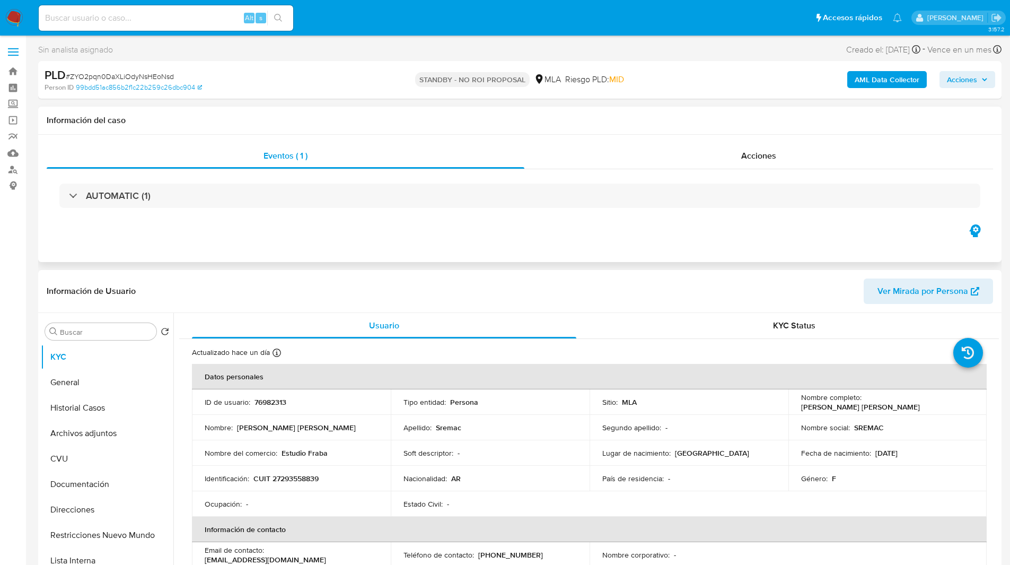
select select "10"
click at [229, 19] on input at bounding box center [166, 18] width 254 height 14
paste input "2424171362"
type input "2424171362"
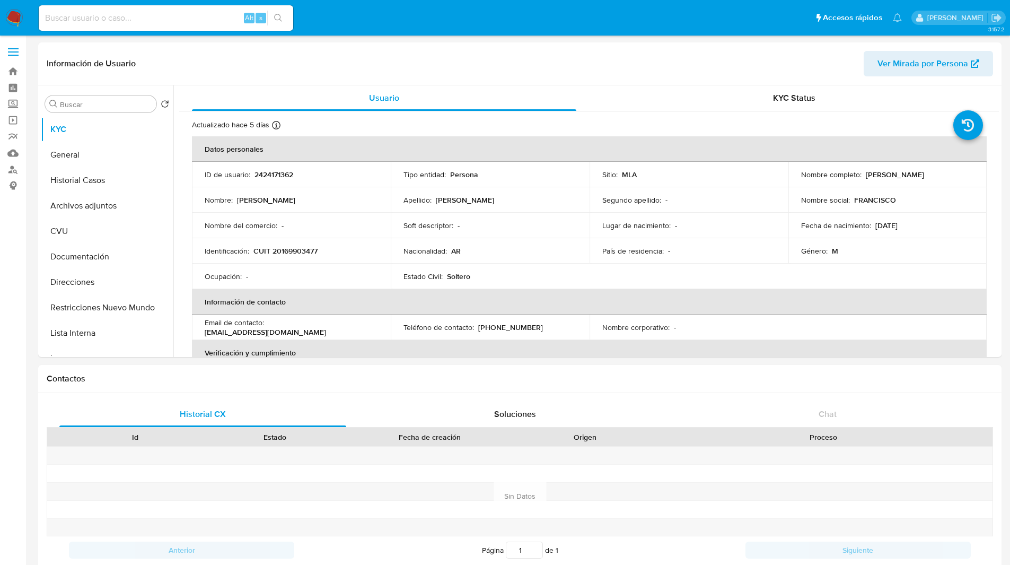
select select "10"
click at [189, 22] on input at bounding box center [166, 18] width 254 height 14
paste input "Cm531wdqEKH19QhgIUt6ztb3"
type input "Cm531wdqEKH19QhgIUt6ztb3"
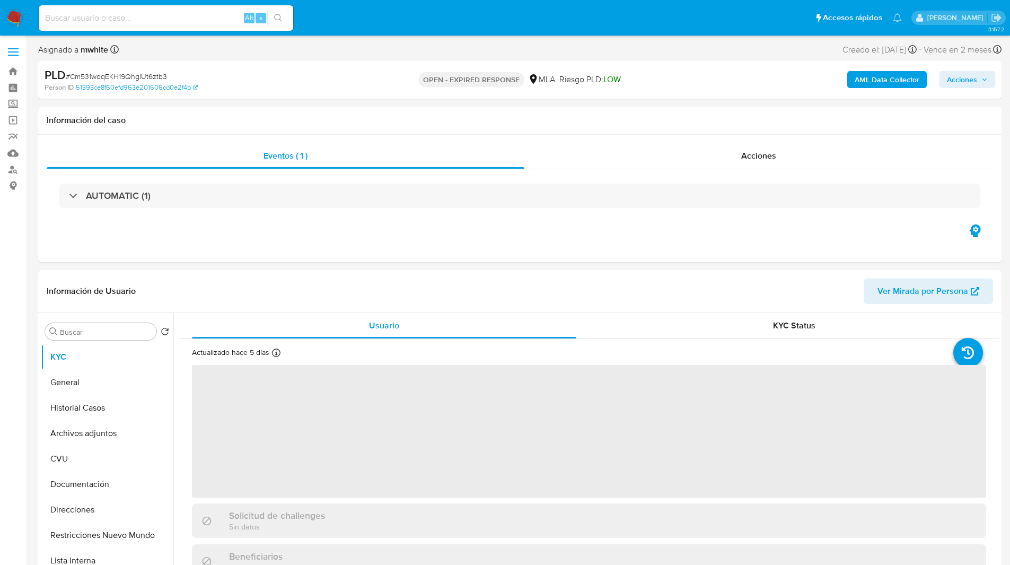
select select "10"
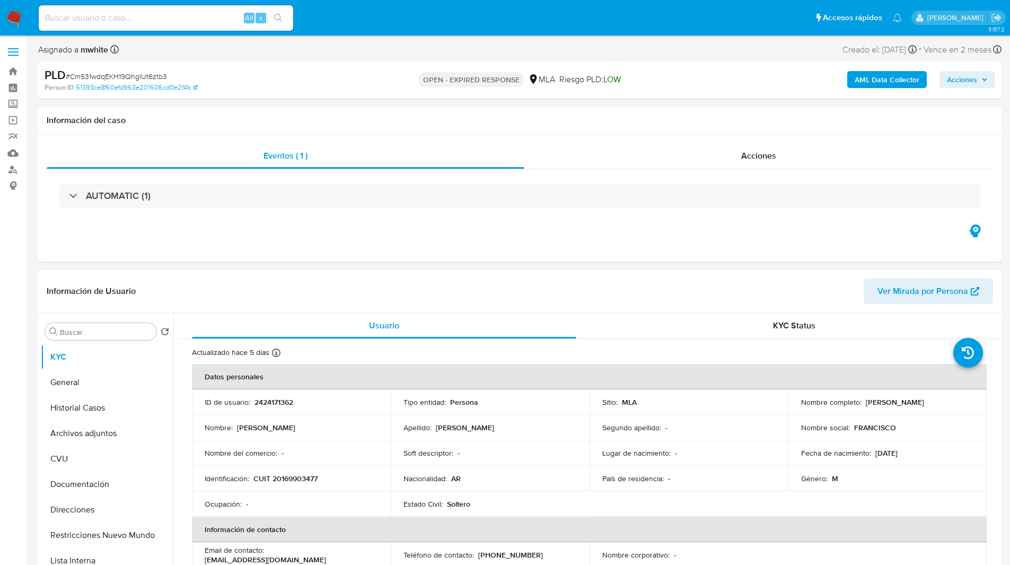
click at [398, 23] on ul "Pausado Ver notificaciones Alt s Accesos rápidos Presiona las siguientes teclas…" at bounding box center [470, 17] width 874 height 27
drag, startPoint x: 393, startPoint y: 24, endPoint x: 444, endPoint y: 23, distance: 50.4
click at [444, 23] on ul "Pausado Ver notificaciones Alt s Accesos rápidos Presiona las siguientes teclas…" at bounding box center [470, 17] width 874 height 27
click at [432, 23] on ul "Pausado Ver notificaciones Alt s Accesos rápidos Presiona las siguientes teclas…" at bounding box center [470, 17] width 874 height 27
click at [283, 479] on p "CUIT 20169903477" at bounding box center [285, 478] width 64 height 10
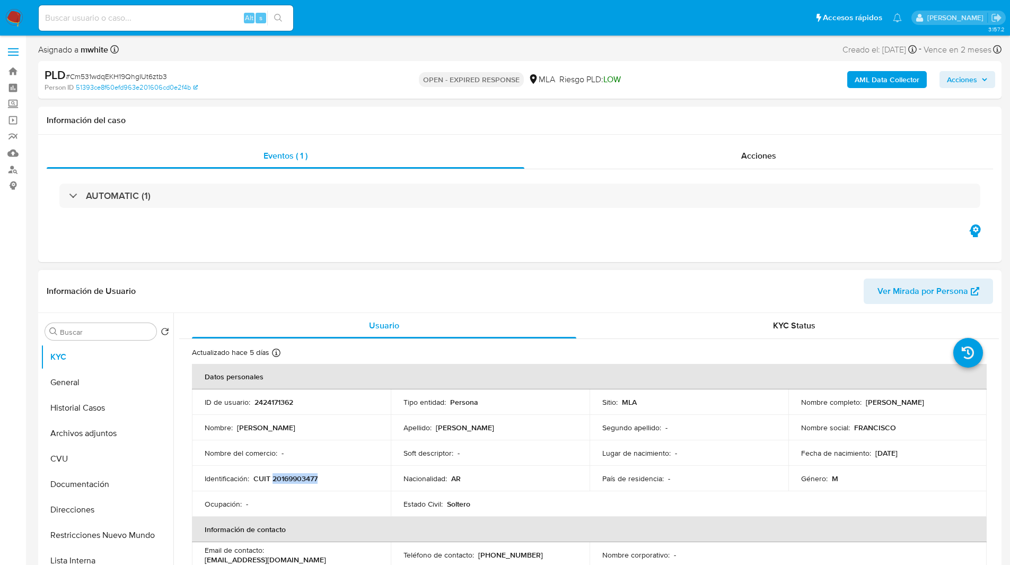
click at [283, 479] on p "CUIT 20169903477" at bounding box center [285, 478] width 64 height 10
copy p "20169903477"
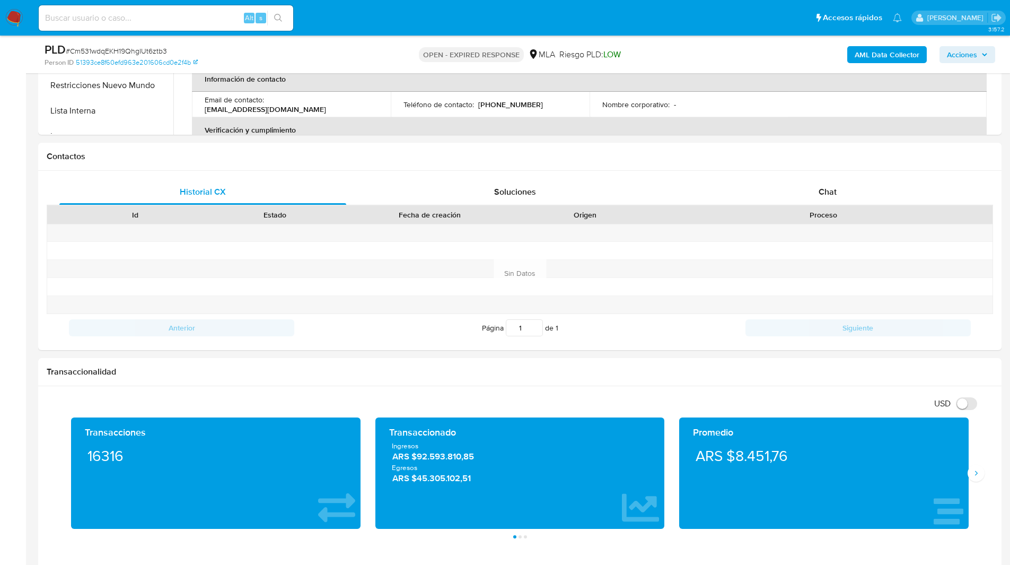
scroll to position [477, 0]
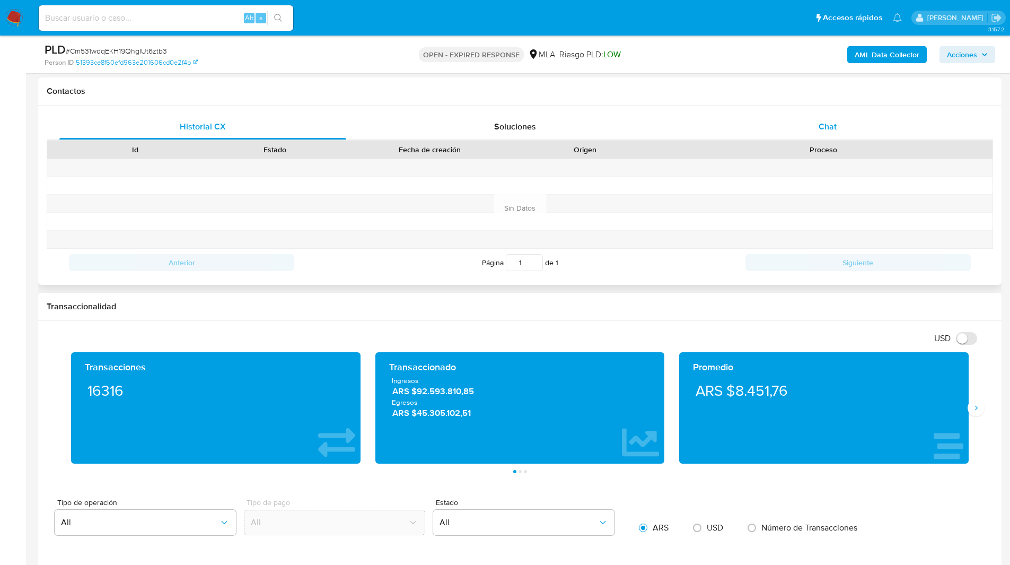
click at [843, 122] on div "Chat" at bounding box center [827, 126] width 287 height 25
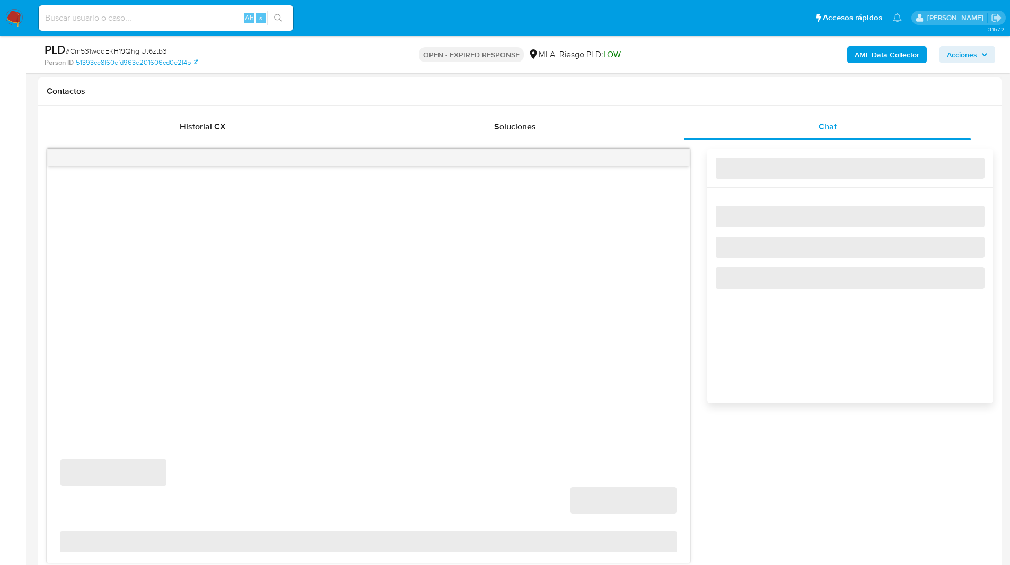
click at [711, 89] on h1 "Contactos" at bounding box center [520, 91] width 946 height 11
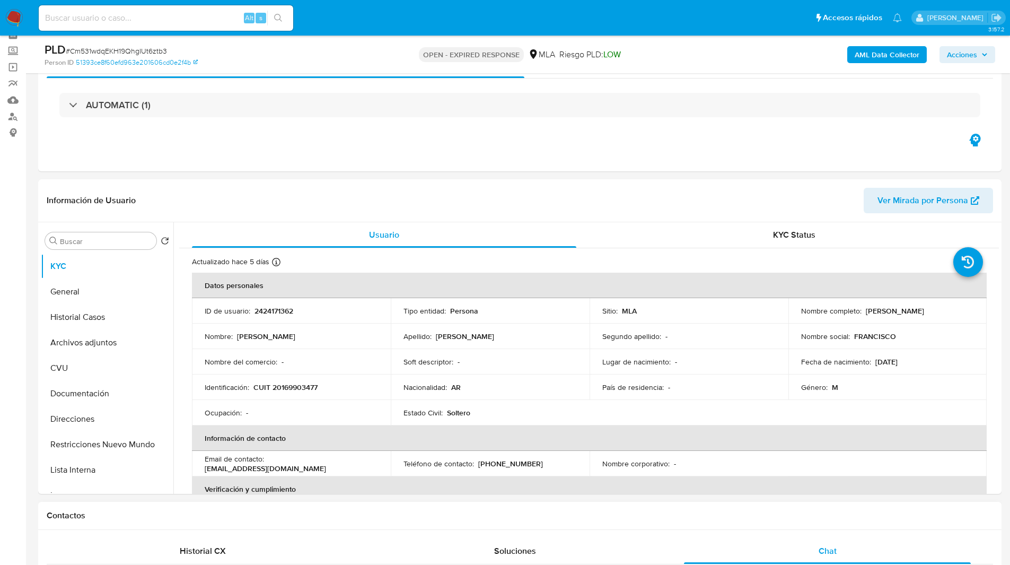
scroll to position [0, 0]
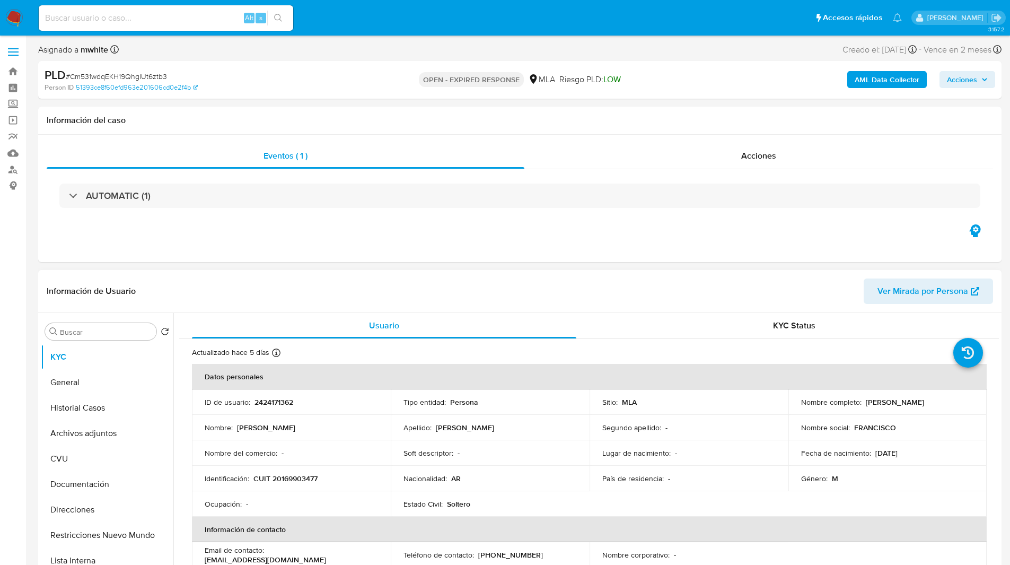
click at [303, 477] on p "CUIT 20169903477" at bounding box center [285, 478] width 64 height 10
copy p "20169903477"
click at [358, 218] on div "AUTOMATIC (1)" at bounding box center [520, 195] width 946 height 53
click at [628, 17] on ul "Pausado Ver notificaciones Alt s Accesos rápidos Presiona las siguientes teclas…" at bounding box center [470, 17] width 874 height 27
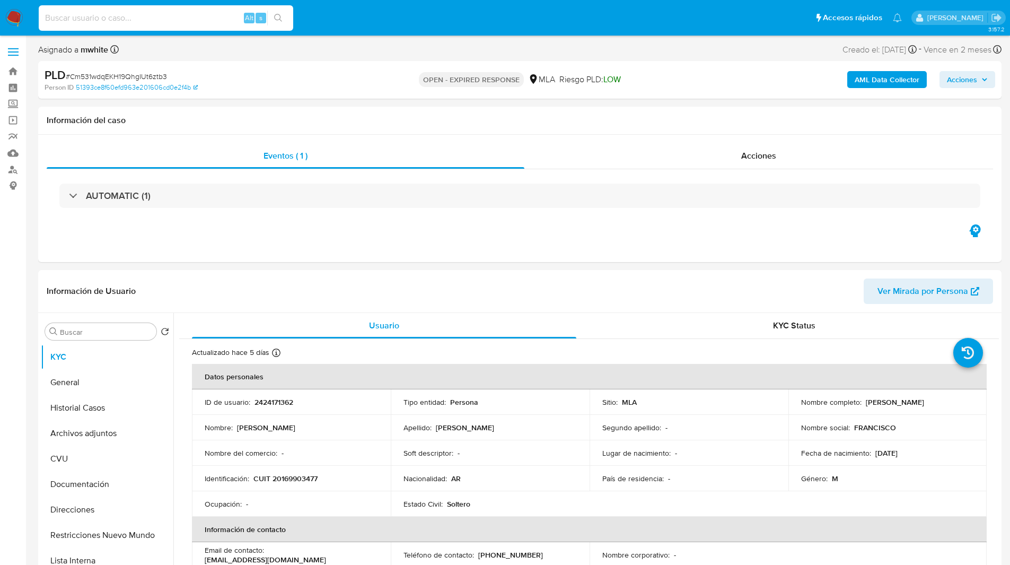
click at [192, 19] on input at bounding box center [166, 18] width 254 height 14
paste input "U5jRYWsYpD9QhkbsiqOxmXuq"
type input "U5jRYWsYpD9QhkbsiqOxmXuq"
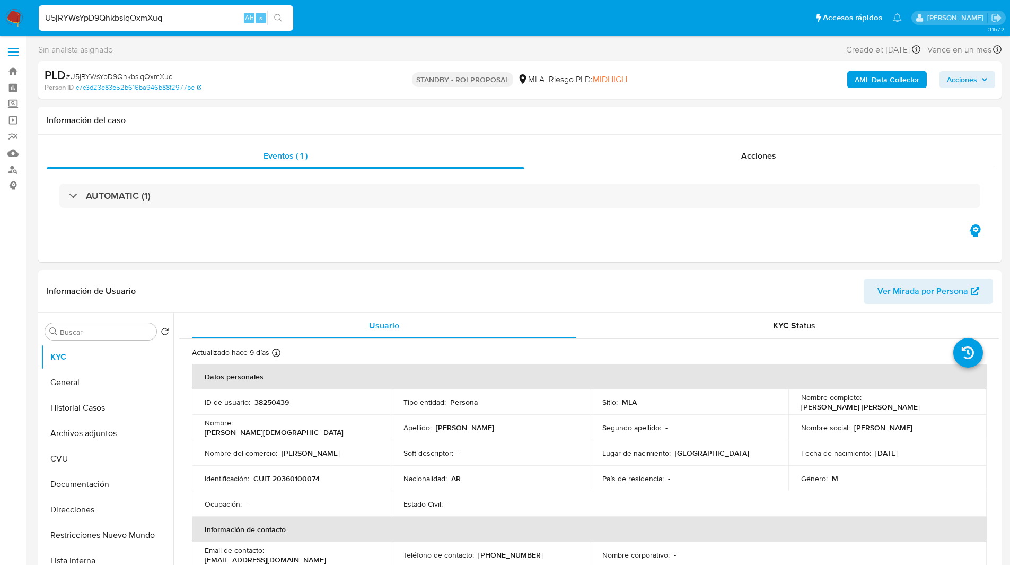
select select "10"
click at [274, 403] on p "38250439" at bounding box center [271, 402] width 34 height 10
copy div "ID de usuario : 38250439"
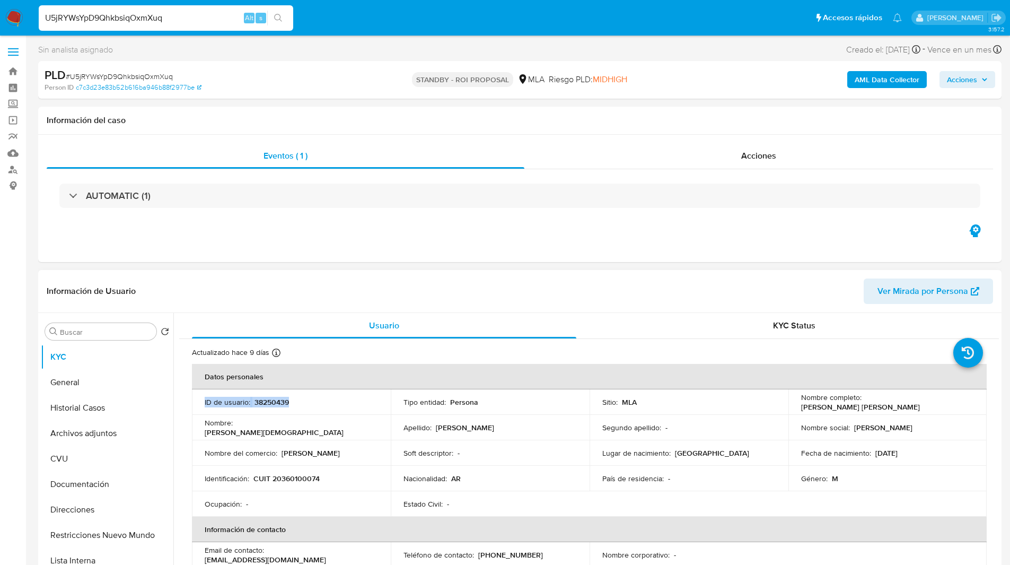
click at [270, 402] on p "38250439" at bounding box center [271, 402] width 34 height 10
click at [283, 399] on p "38250439" at bounding box center [271, 402] width 34 height 10
click at [619, 75] on span "MIDHIGH" at bounding box center [610, 79] width 34 height 12
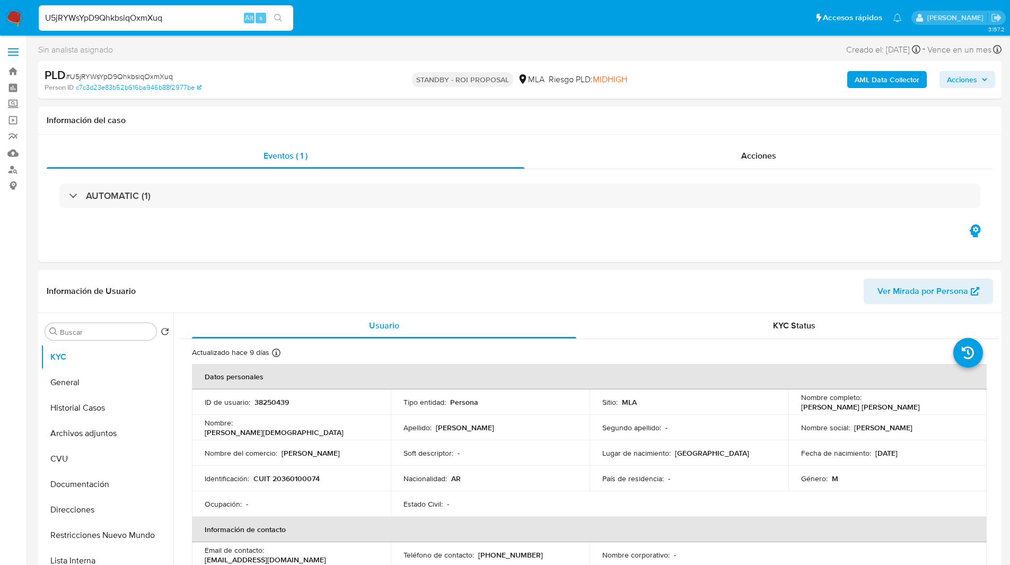
click at [177, 13] on input "U5jRYWsYpD9QhkbsiqOxmXuq" at bounding box center [166, 18] width 254 height 14
paste input "Cm531wdqEKH19QhgIUt6ztb3"
type input "Cm531wdqEKH19QhgIUt6ztb3"
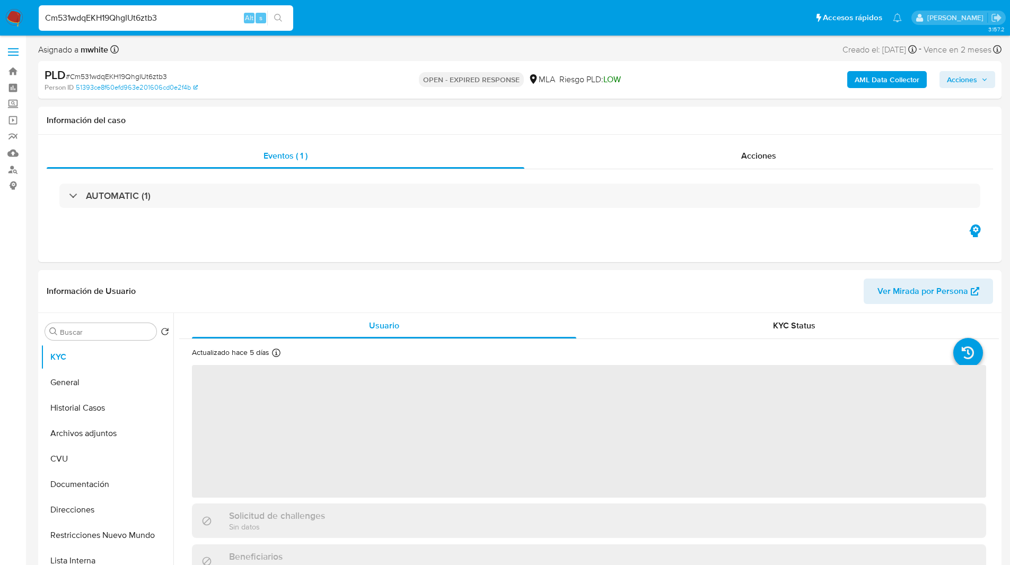
select select "10"
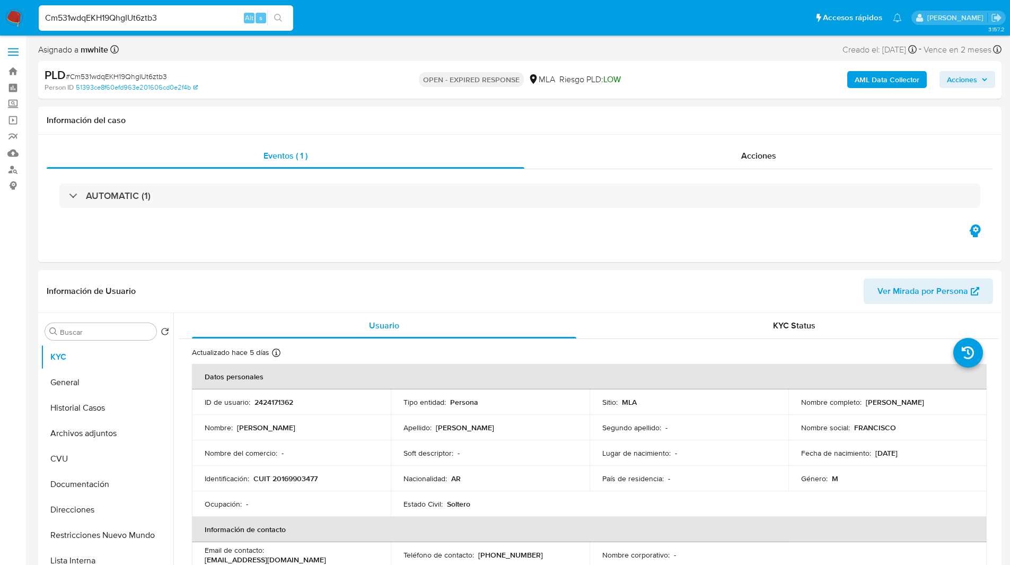
click at [637, 1] on nav "Pausado Ver notificaciones Cm531wdqEKH19QhgIUt6ztb3 Alt s Accesos rápidos Presi…" at bounding box center [505, 18] width 1010 height 36
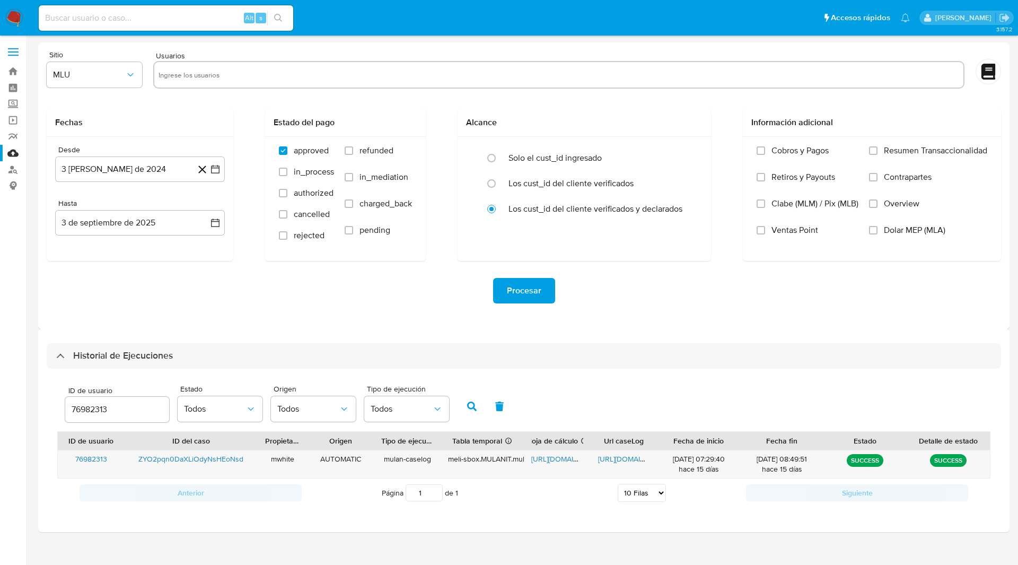
select select "10"
click at [83, 416] on input "76982313" at bounding box center [117, 409] width 104 height 14
click at [474, 408] on icon "button" at bounding box center [472, 406] width 10 height 10
click at [542, 458] on span "[URL][DOMAIN_NAME]" at bounding box center [567, 458] width 73 height 11
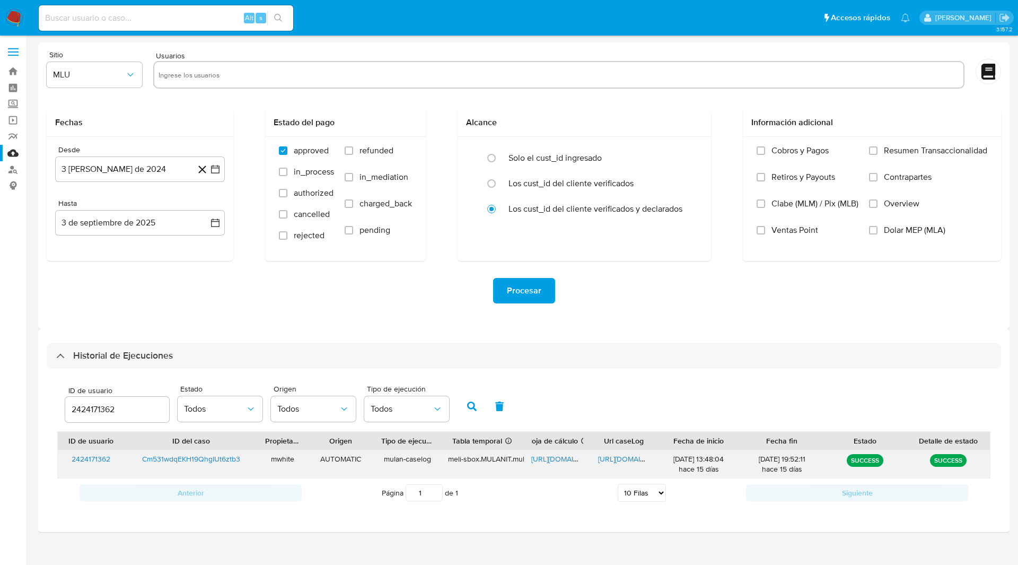
click at [627, 460] on span "[URL][DOMAIN_NAME]" at bounding box center [634, 458] width 73 height 11
click at [653, 28] on ul "Pausado Ver notificaciones Alt s Accesos rápidos Presiona las siguientes teclas…" at bounding box center [474, 17] width 882 height 27
click at [556, 456] on span "[URL][DOMAIN_NAME]" at bounding box center [567, 458] width 73 height 11
click at [87, 406] on input "2424171362" at bounding box center [117, 409] width 104 height 14
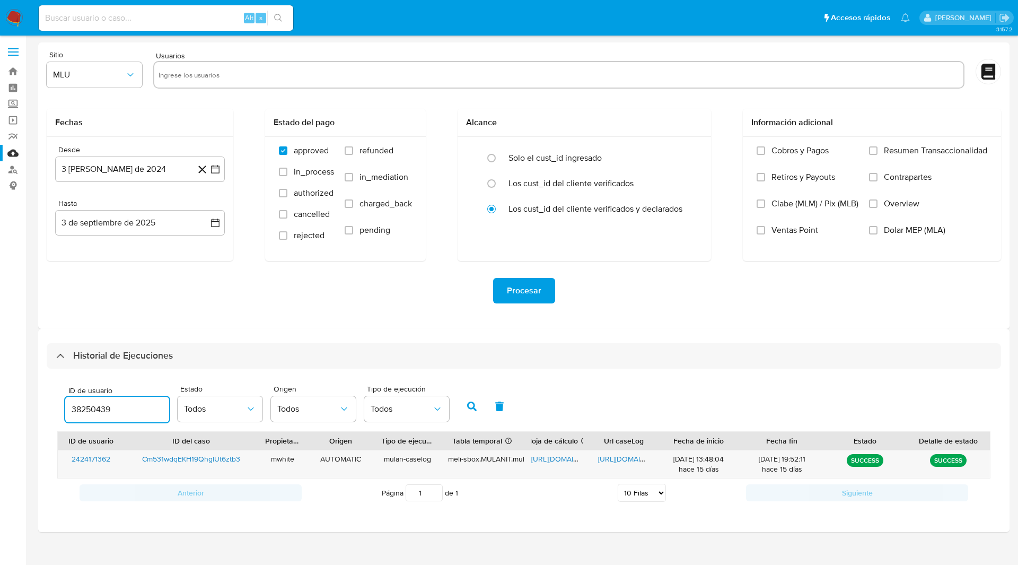
type input "38250439"
click at [465, 409] on button "button" at bounding box center [472, 405] width 28 height 25
click at [550, 460] on span "[URL][DOMAIN_NAME]" at bounding box center [567, 458] width 73 height 11
